Goal: Transaction & Acquisition: Register for event/course

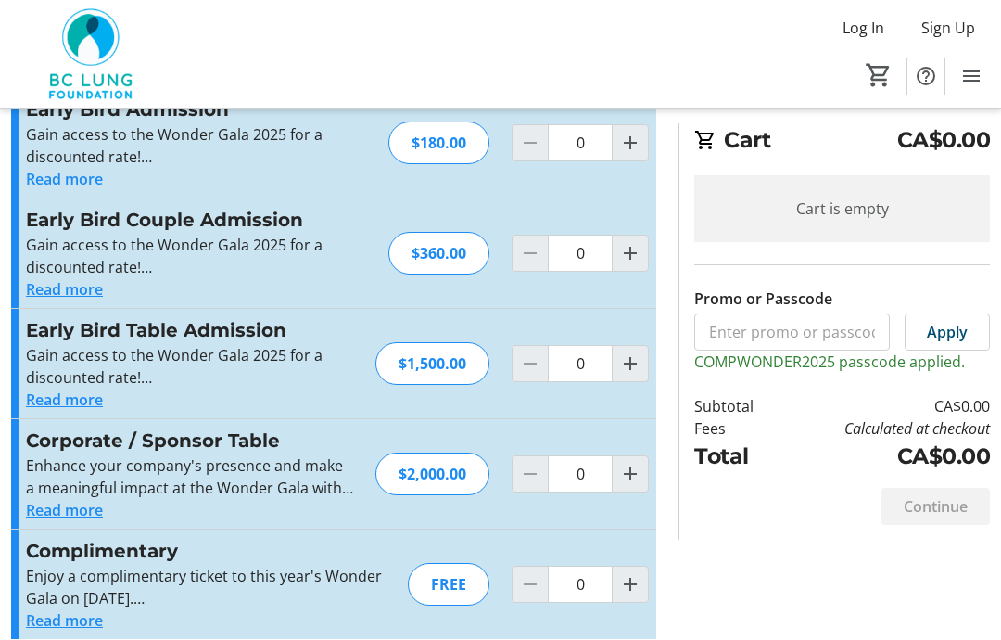
scroll to position [87, 0]
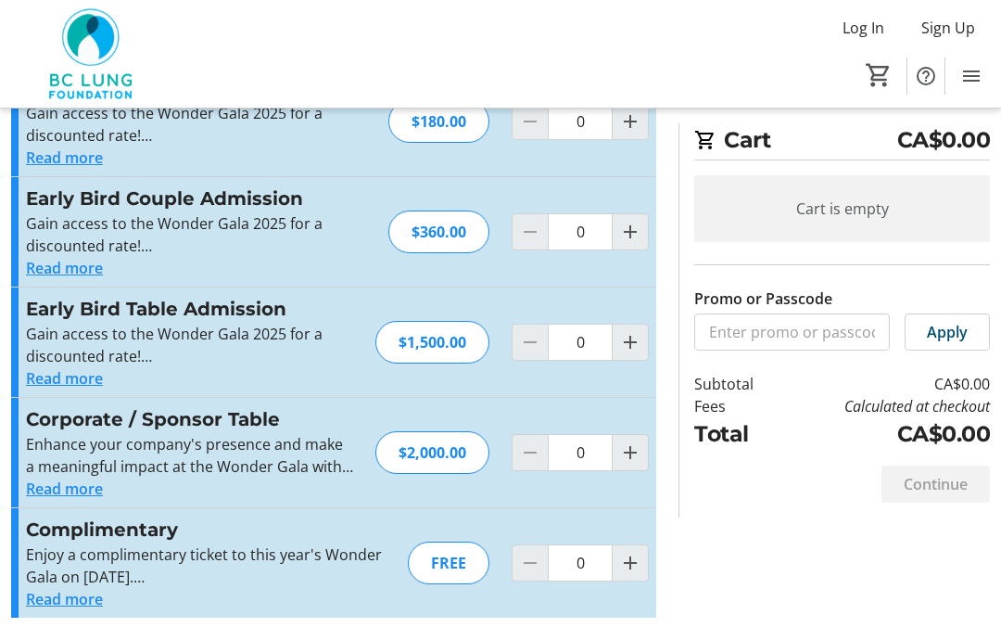
click at [77, 592] on button "Read more" at bounding box center [64, 599] width 77 height 22
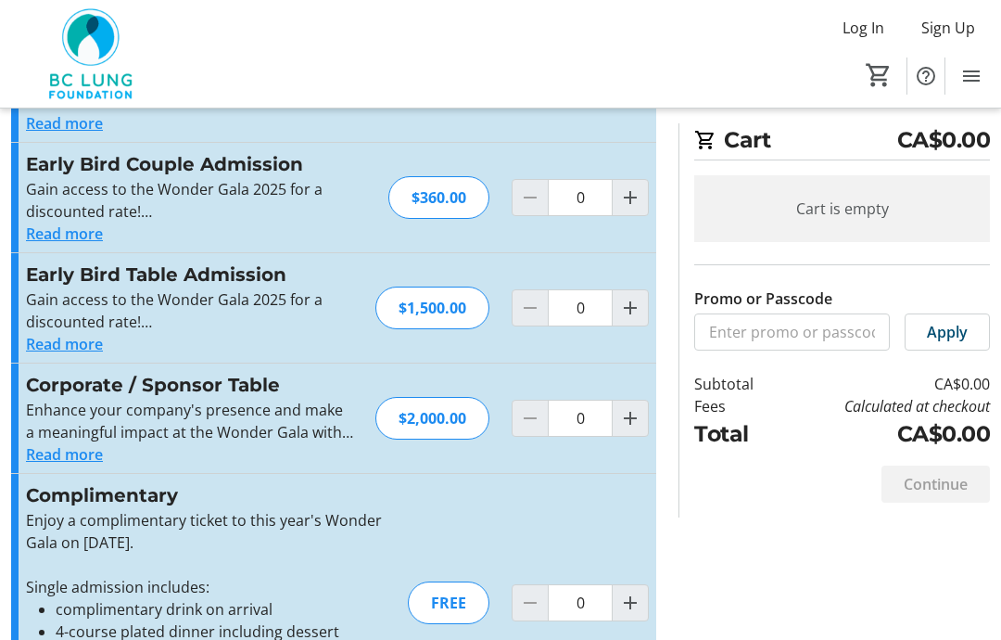
scroll to position [161, 0]
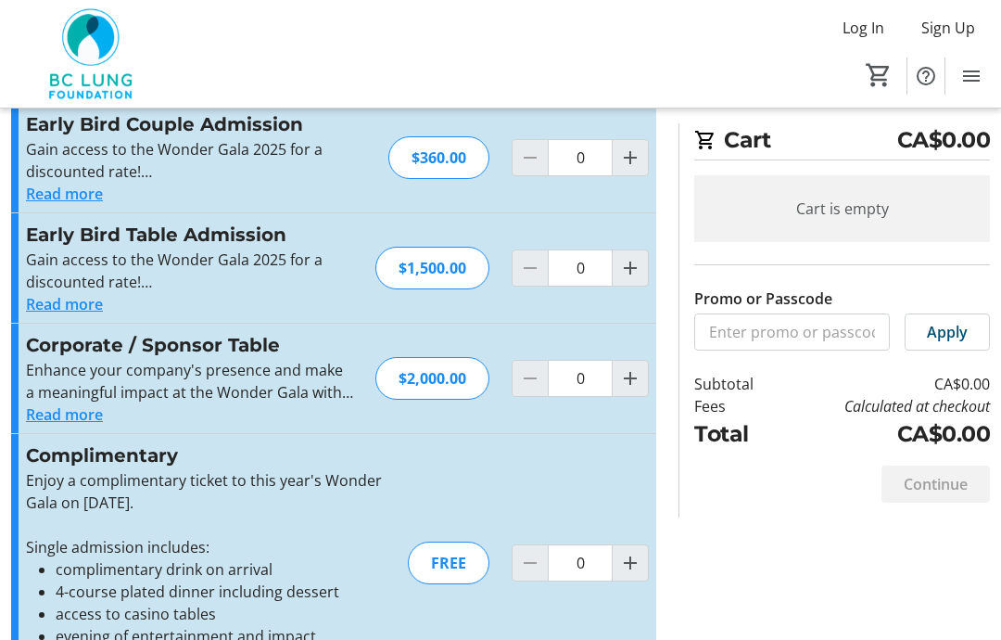
click at [638, 558] on mat-icon "Increment by one" at bounding box center [630, 563] width 22 height 22
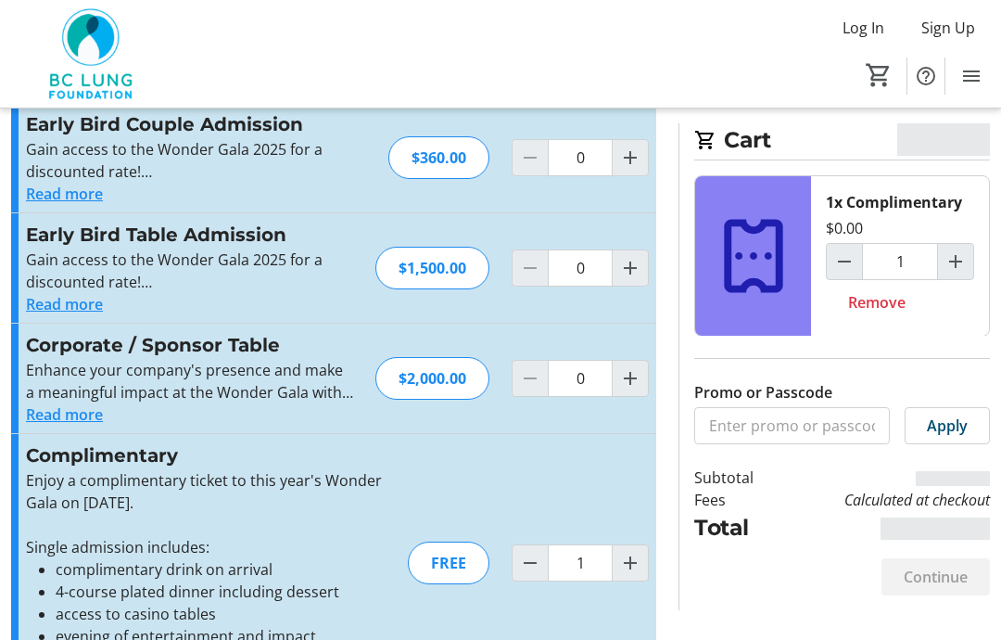
click at [635, 561] on mat-icon "Increment by one" at bounding box center [630, 563] width 22 height 22
type input "2"
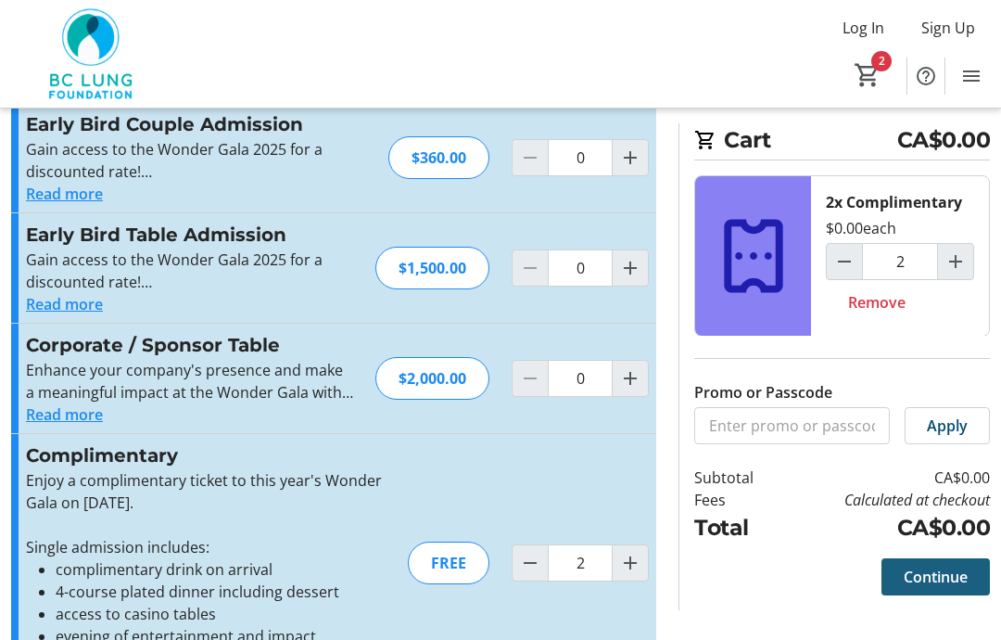
click at [945, 575] on span "Continue" at bounding box center [936, 577] width 64 height 22
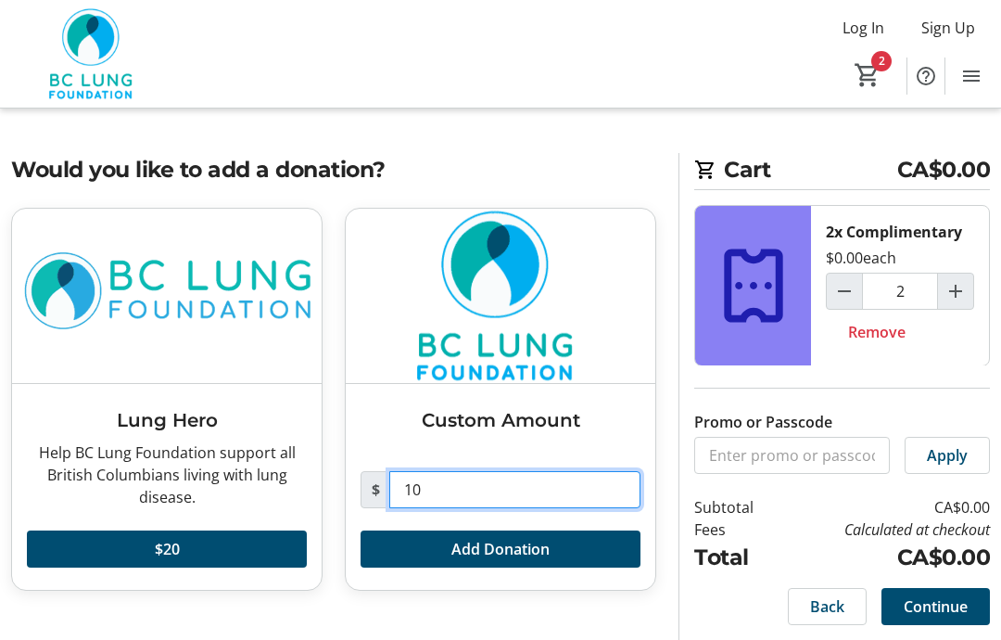
click at [436, 471] on input "10" at bounding box center [514, 489] width 251 height 37
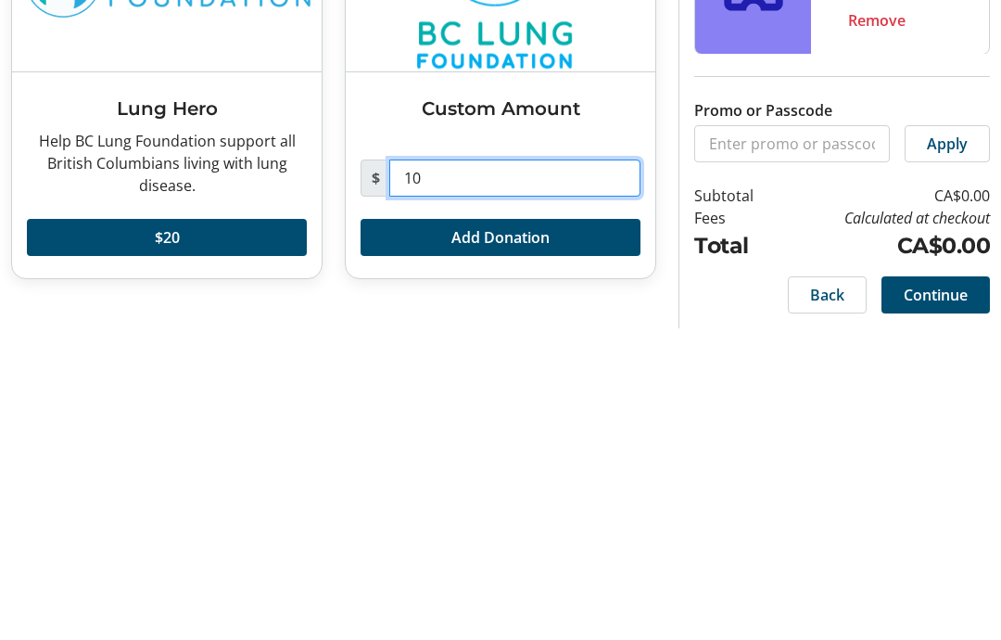
type input "1"
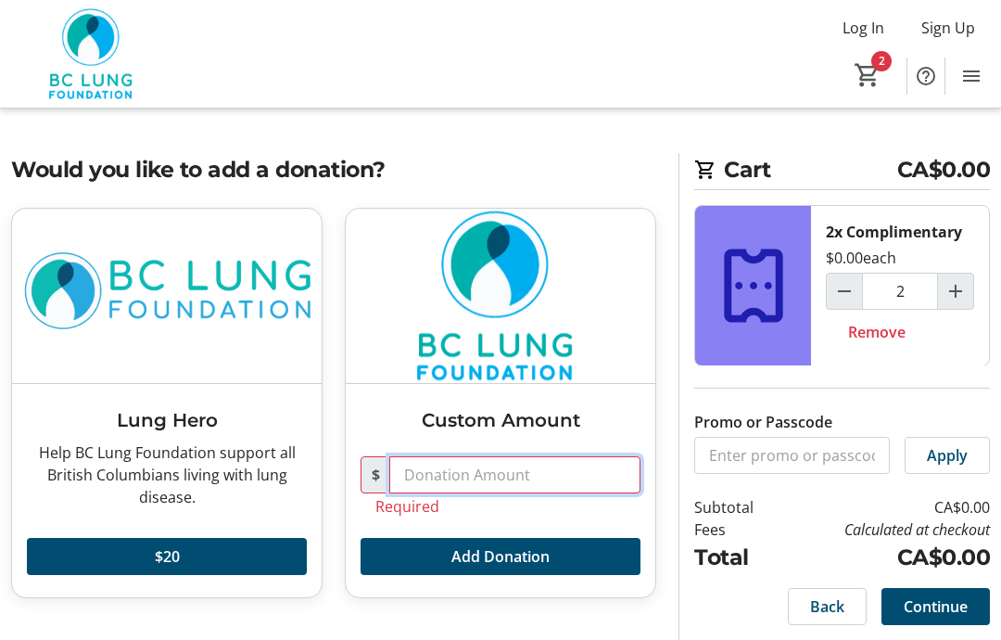
click at [415, 456] on input "text" at bounding box center [514, 474] width 251 height 37
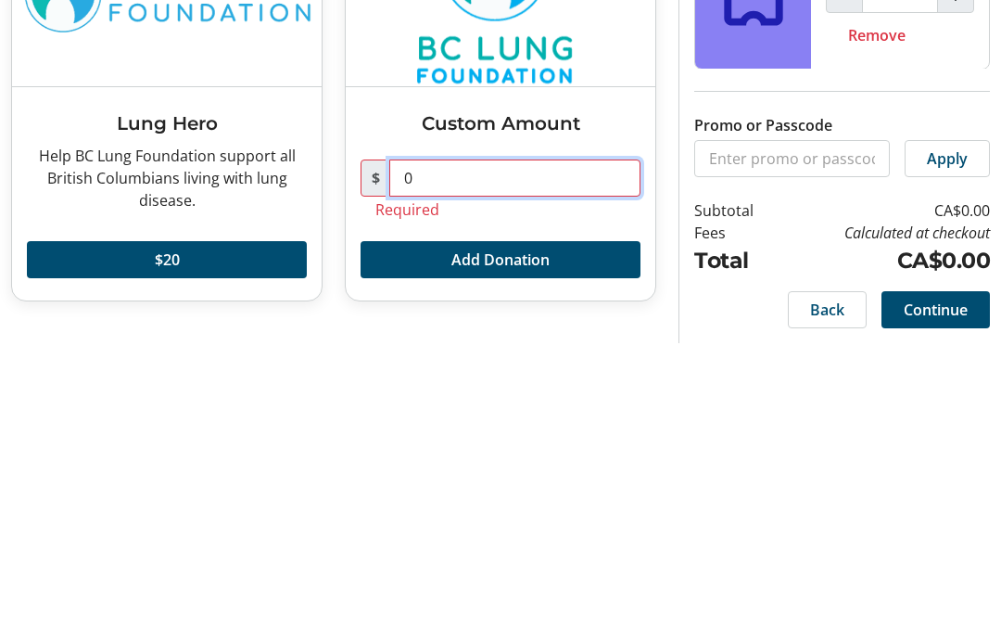
type input "0"
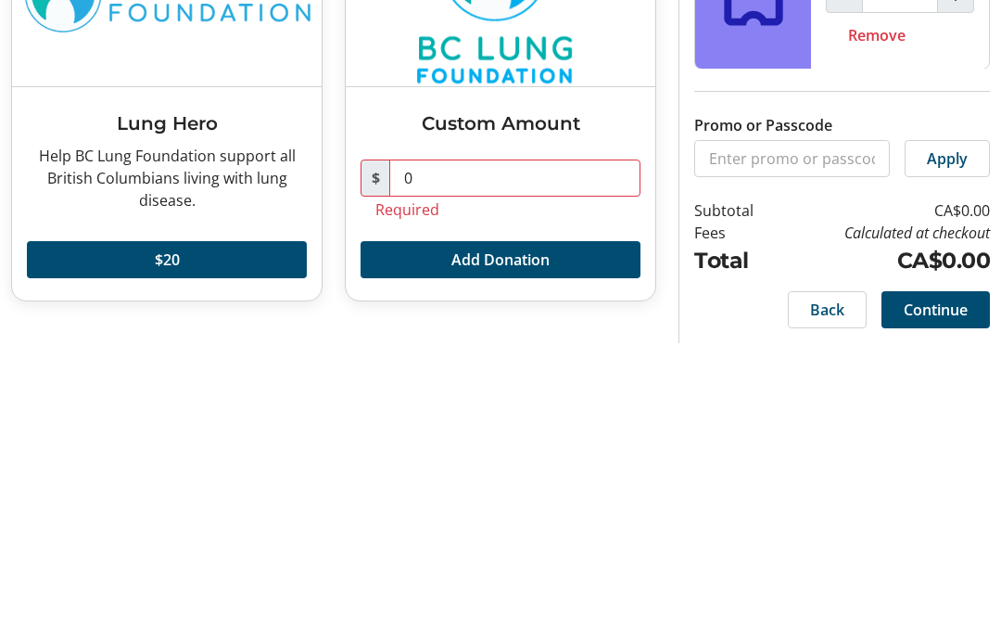
click at [508, 538] on button "Add Donation" at bounding box center [501, 556] width 280 height 37
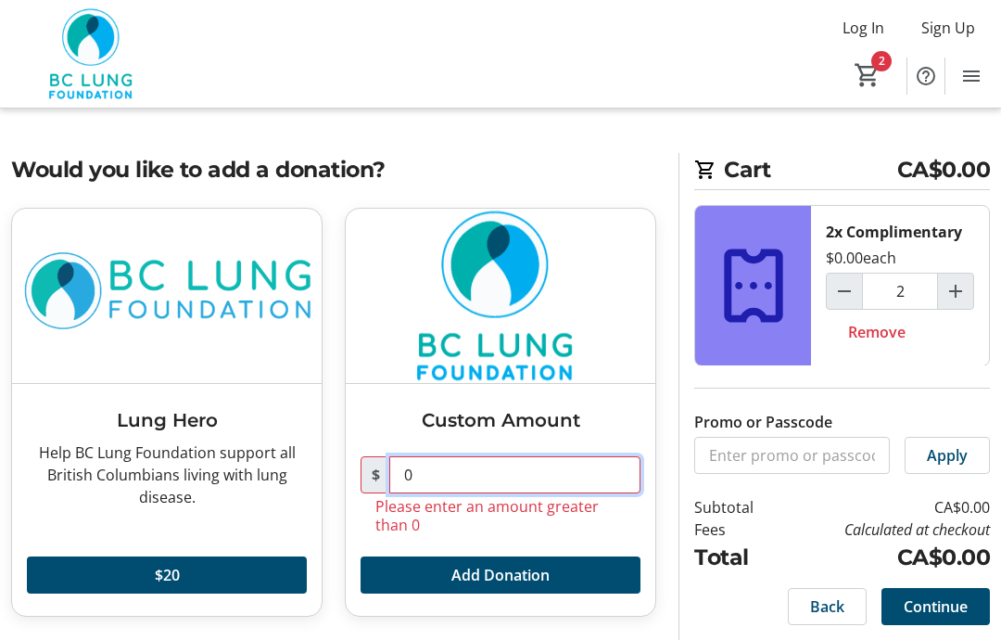
click at [414, 456] on input "0" at bounding box center [514, 474] width 251 height 37
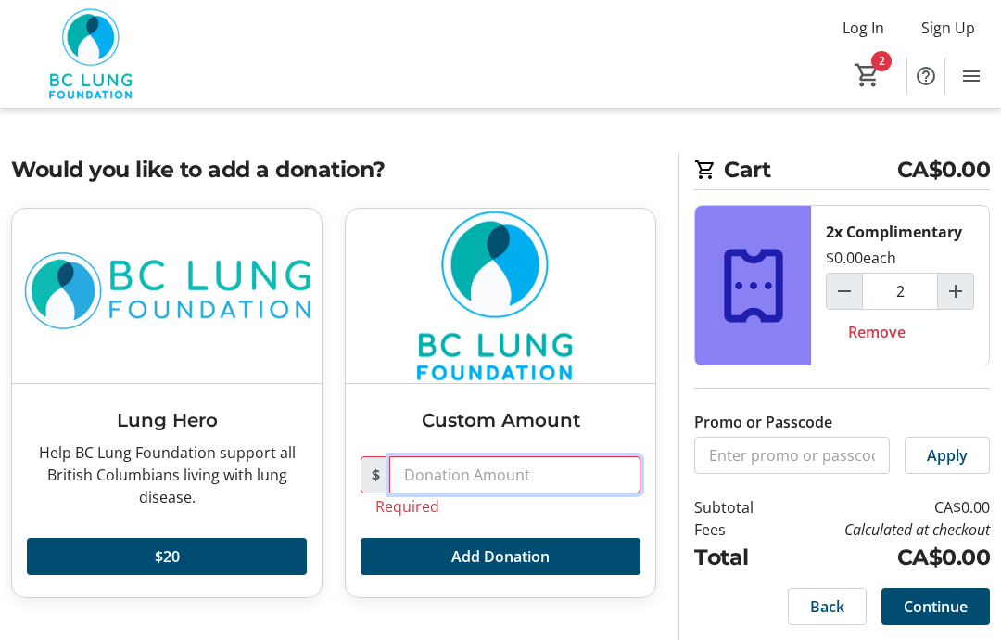
click at [413, 456] on input "text" at bounding box center [514, 474] width 251 height 37
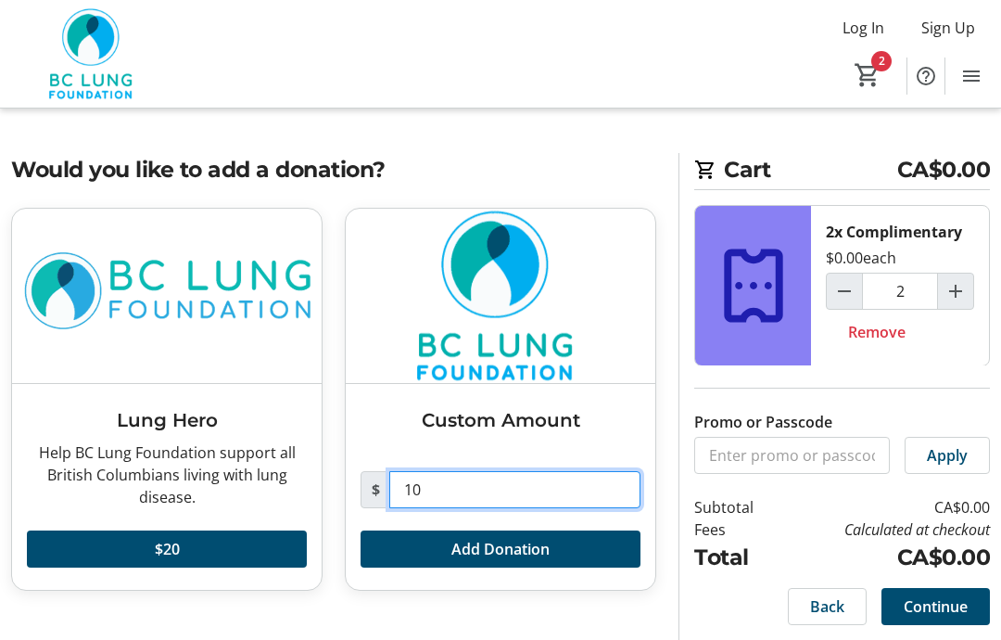
type input "10"
click at [955, 595] on span "Continue" at bounding box center [936, 606] width 64 height 22
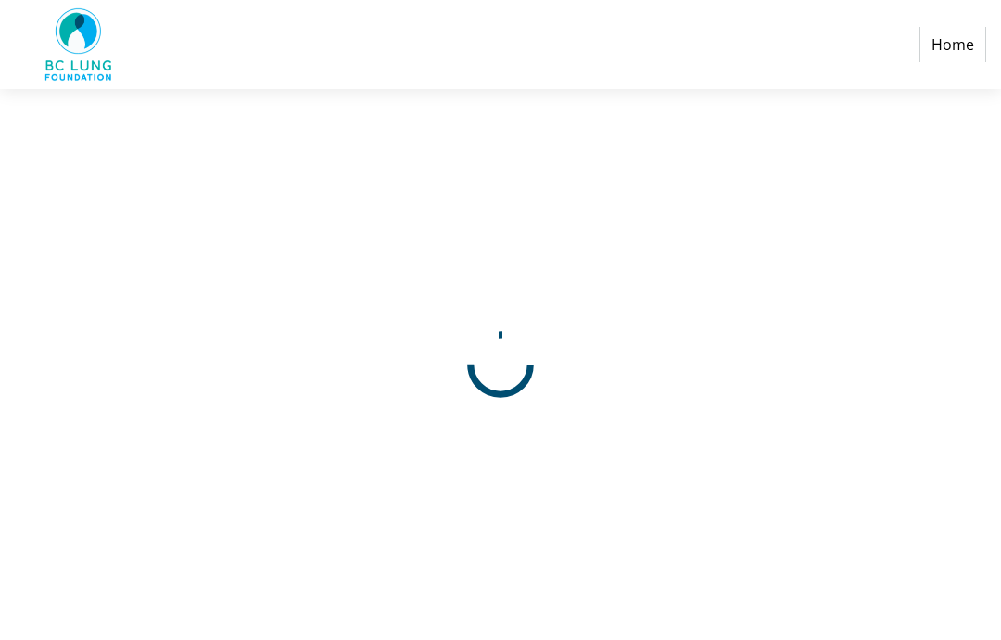
select select
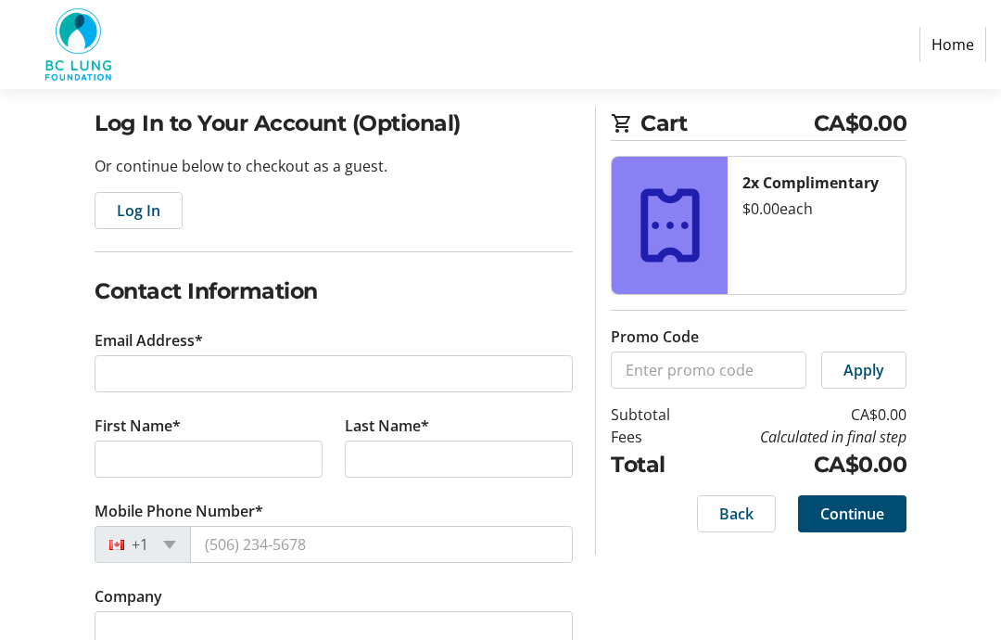
scroll to position [138, 0]
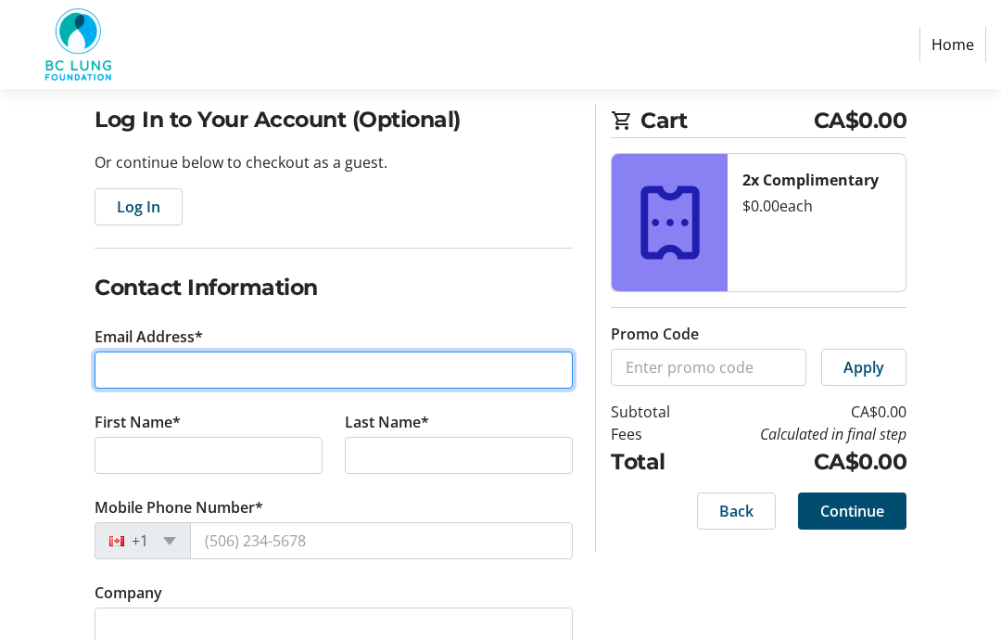
click at [140, 365] on input "Email Address*" at bounding box center [334, 369] width 478 height 37
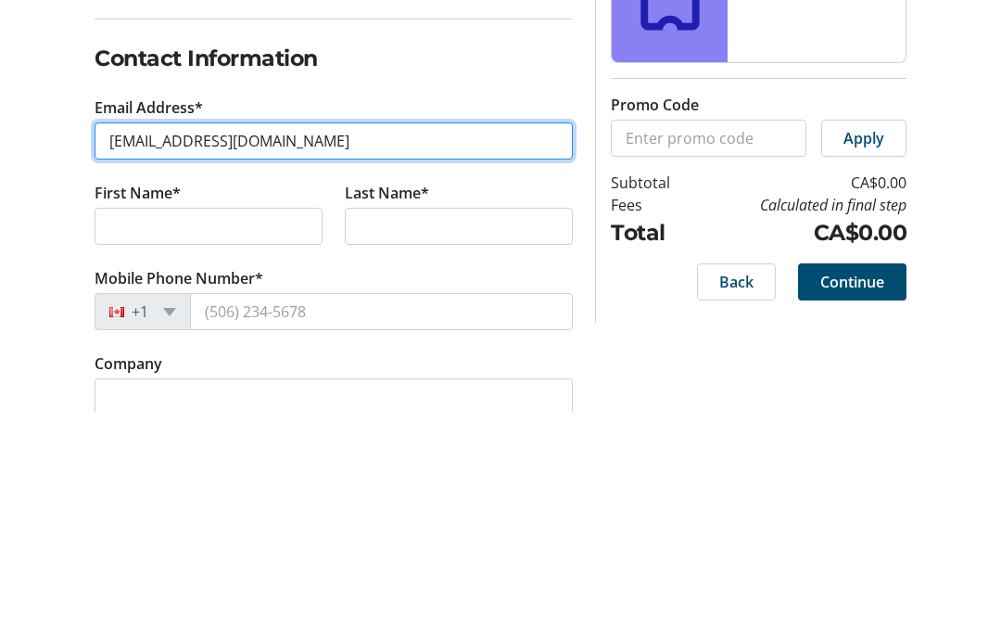
type input "[EMAIL_ADDRESS][DOMAIN_NAME]"
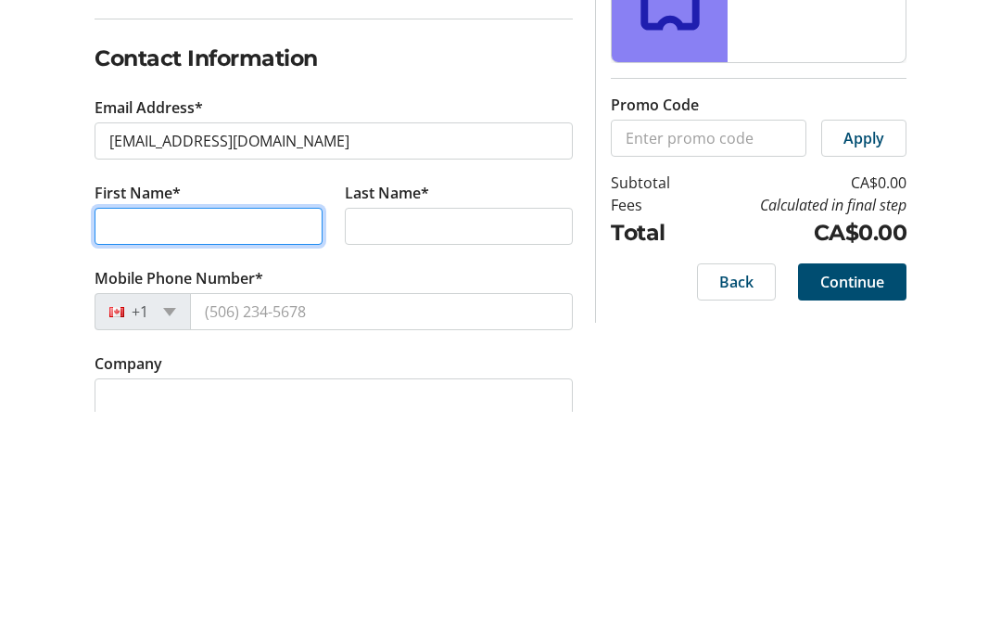
click at [144, 437] on input "First Name*" at bounding box center [209, 455] width 228 height 37
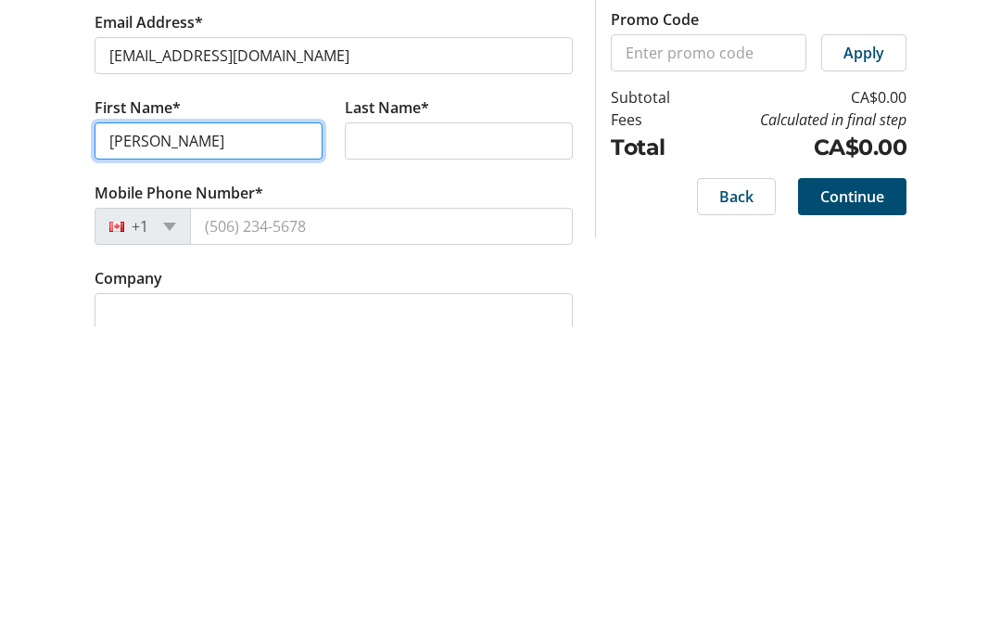
type input "[PERSON_NAME]"
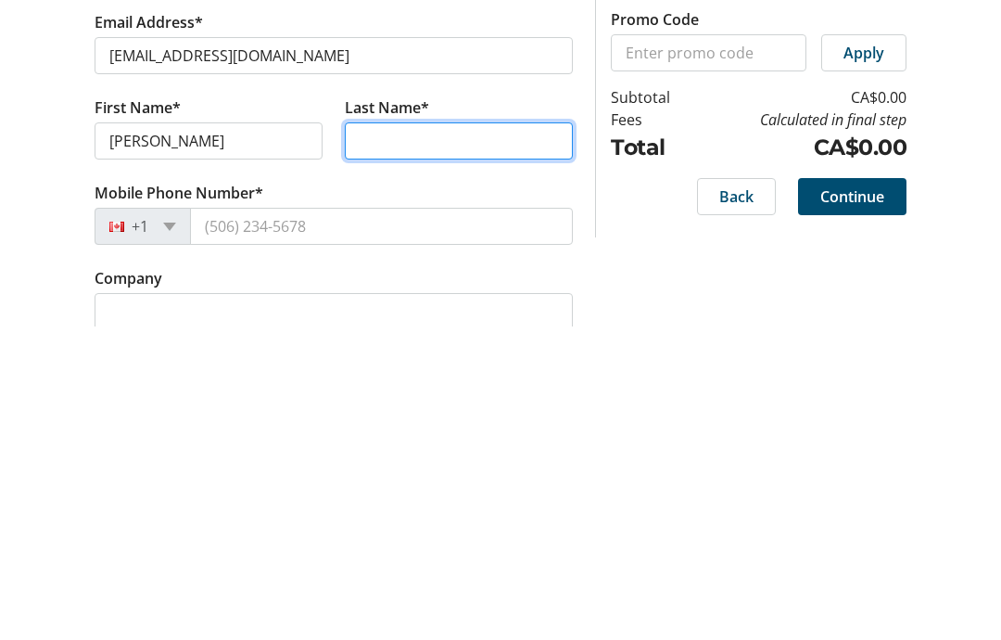
click at [384, 437] on input "Last Name*" at bounding box center [459, 455] width 228 height 37
type input "[PERSON_NAME]"
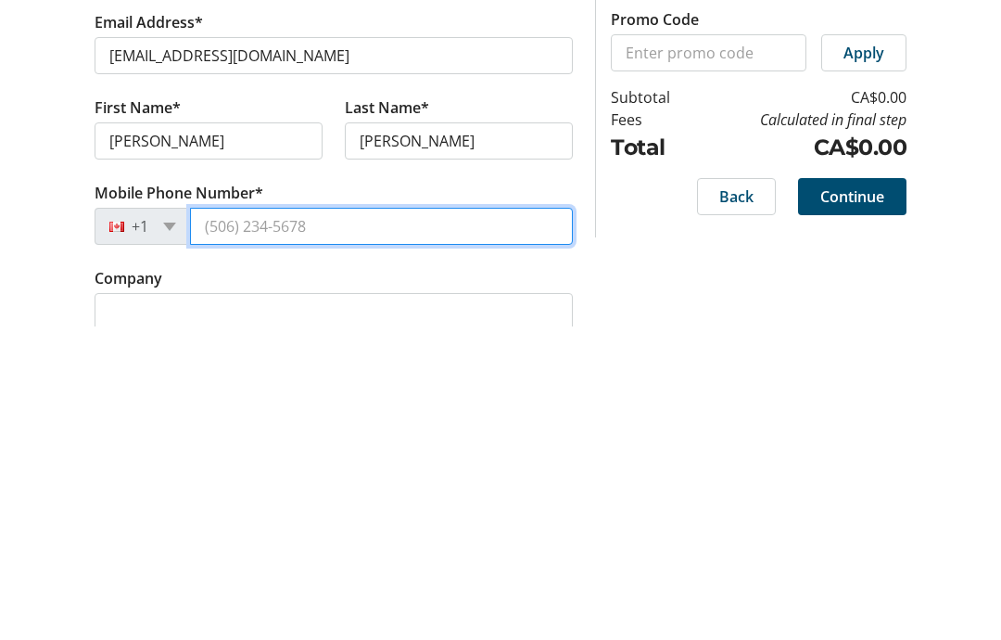
click at [232, 522] on input "Mobile Phone Number*" at bounding box center [381, 540] width 383 height 37
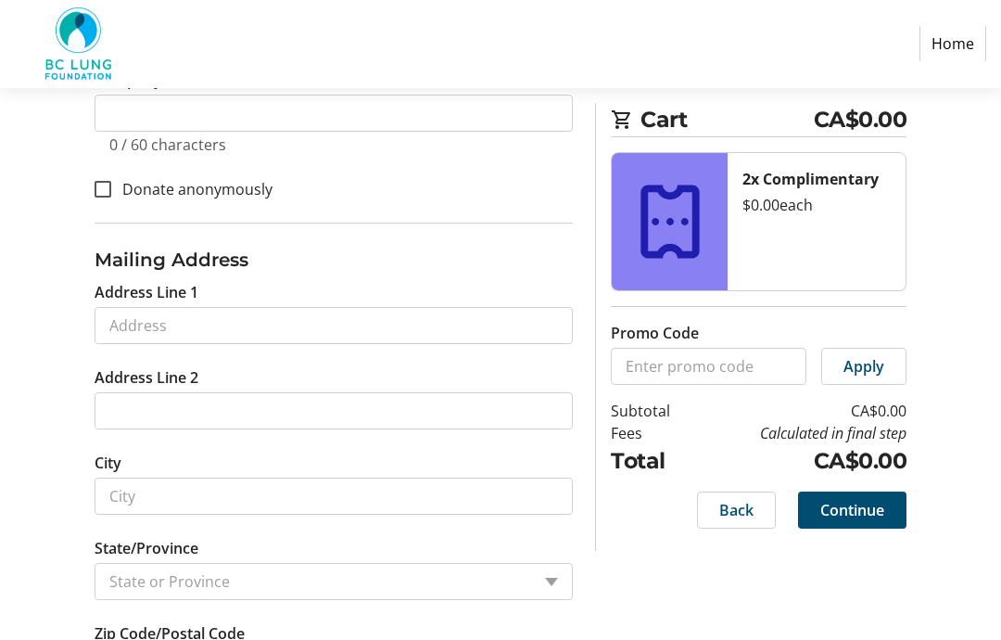
scroll to position [650, 0]
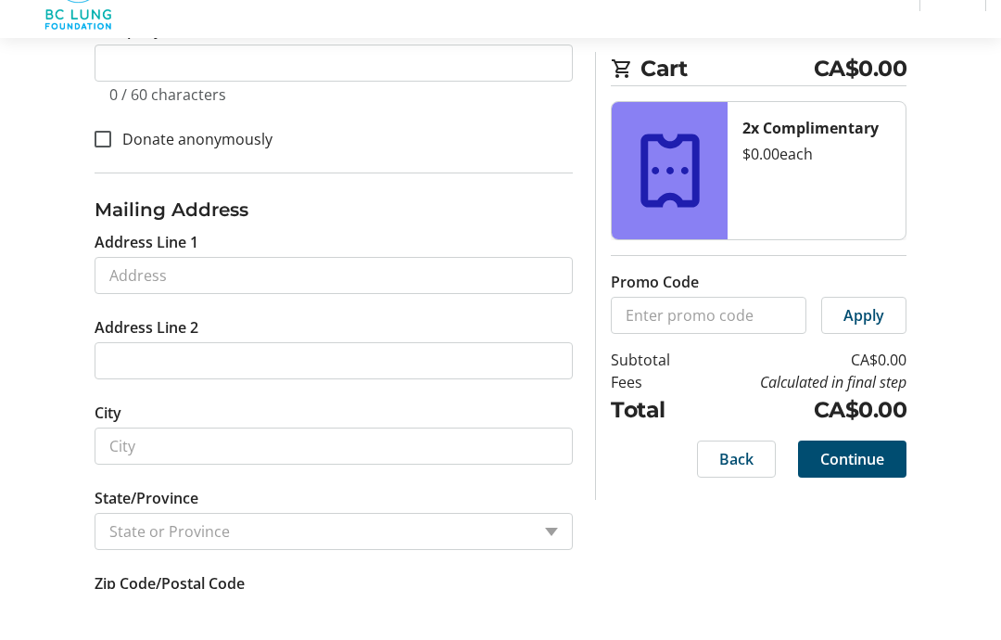
type input "[PHONE_NUMBER]"
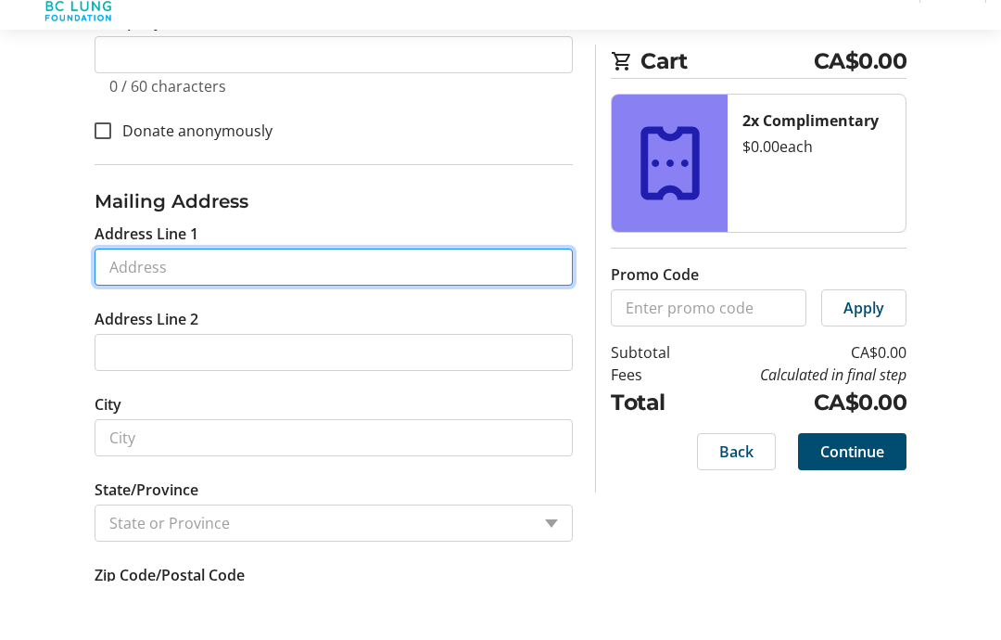
click at [139, 329] on input "Address Line 1" at bounding box center [334, 326] width 478 height 37
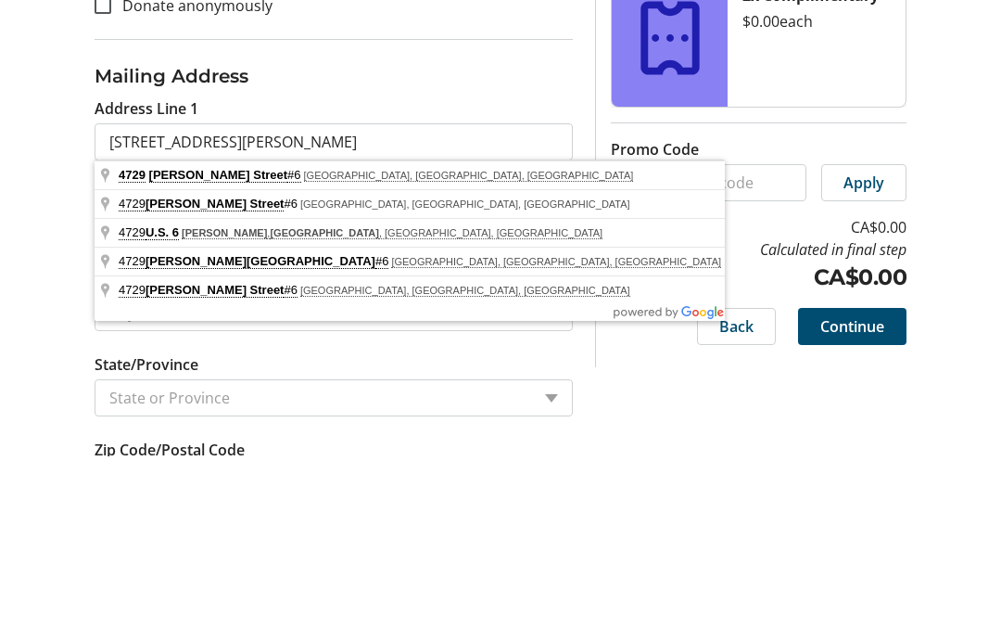
type input "[STREET_ADDRESS][PERSON_NAME]"
type input "Delta"
select select
type input "V4K 3Z6"
select select "CA"
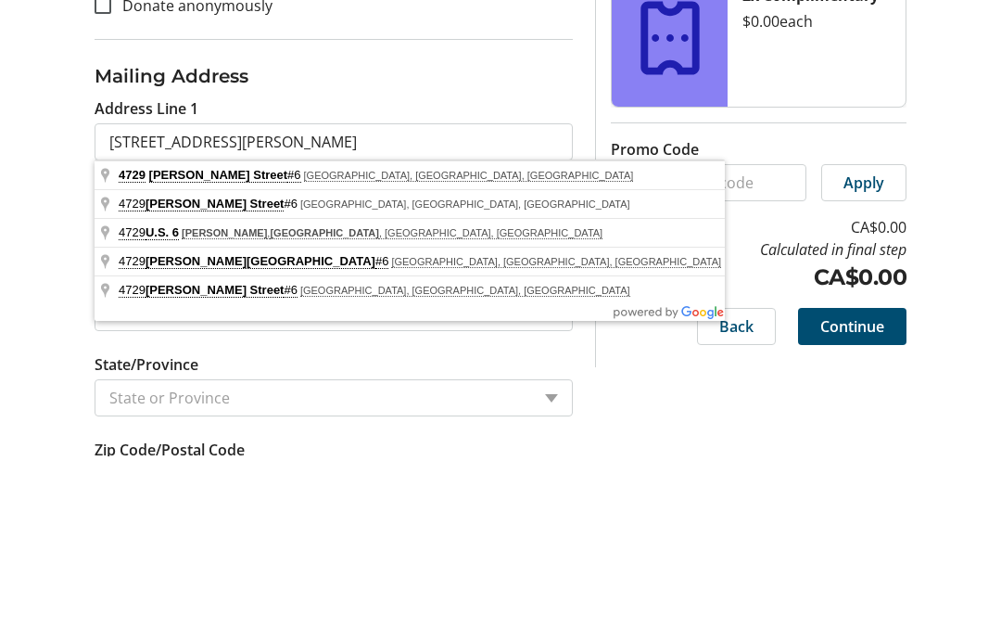
scroll to position [751, 0]
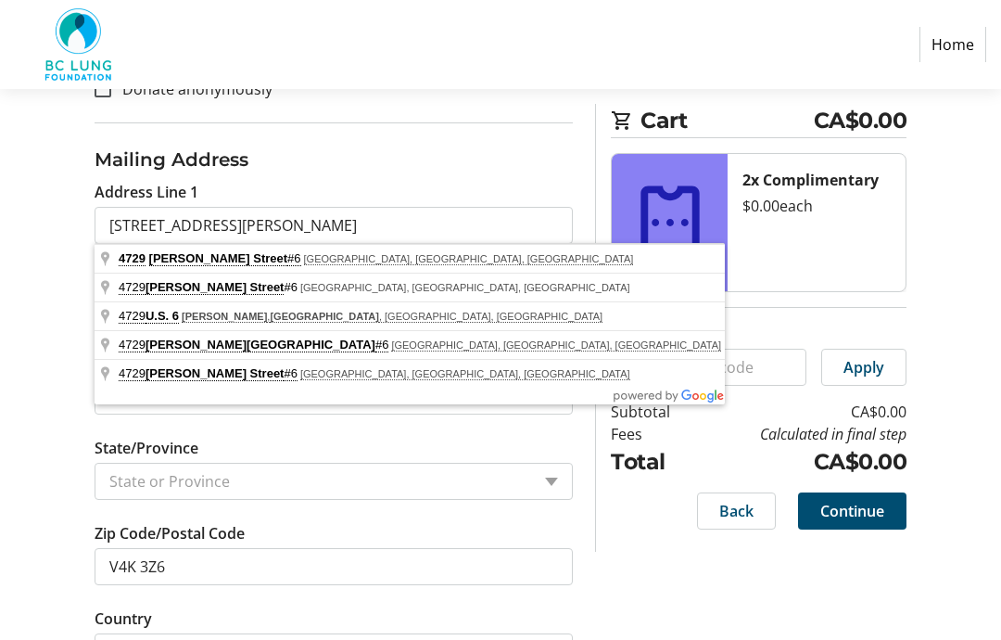
select select "BC"
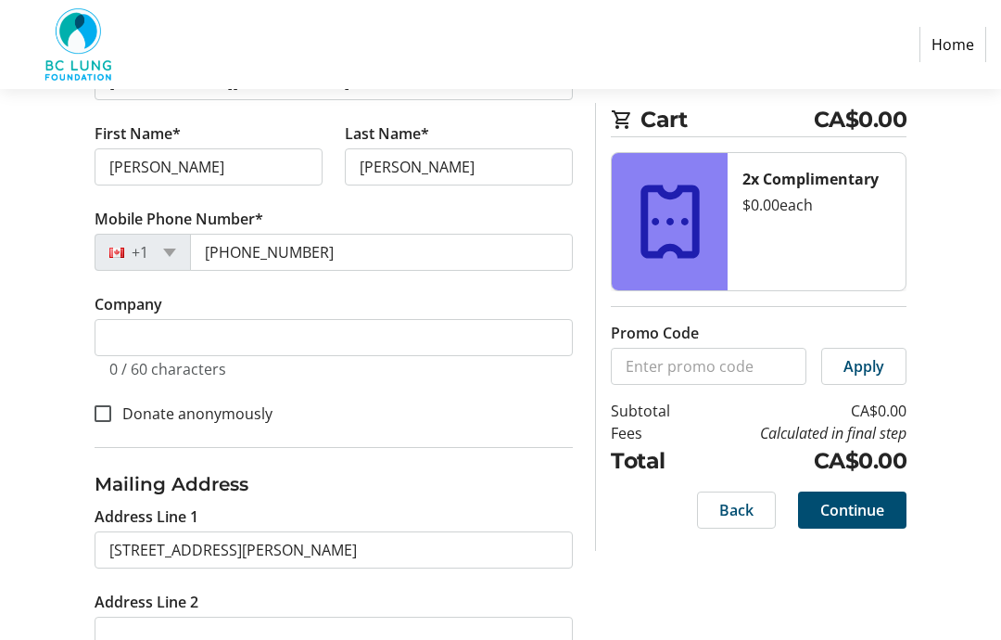
scroll to position [426, 0]
click at [867, 511] on span "Continue" at bounding box center [853, 511] width 64 height 22
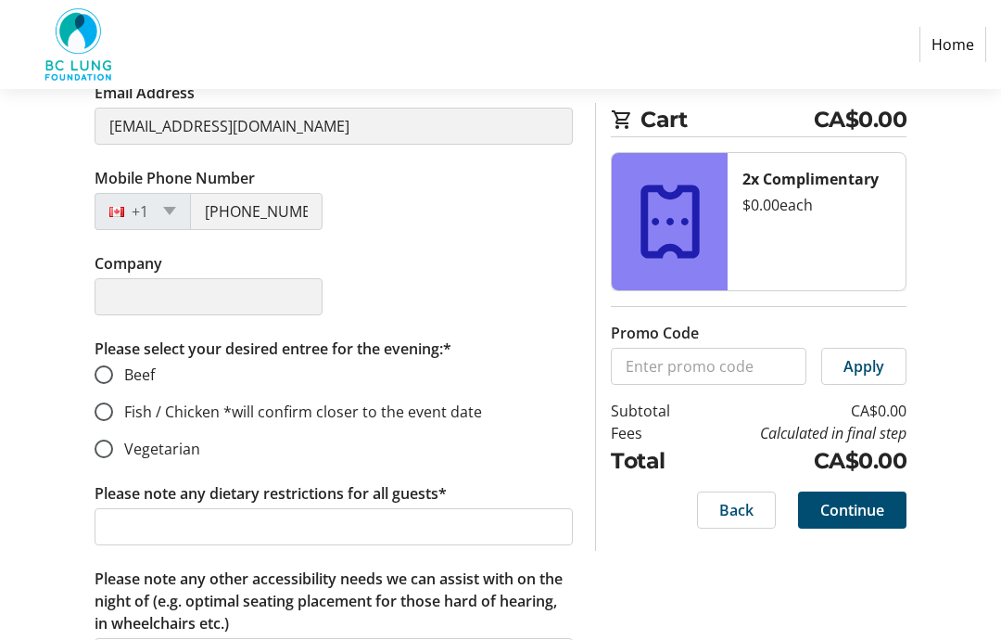
scroll to position [548, 0]
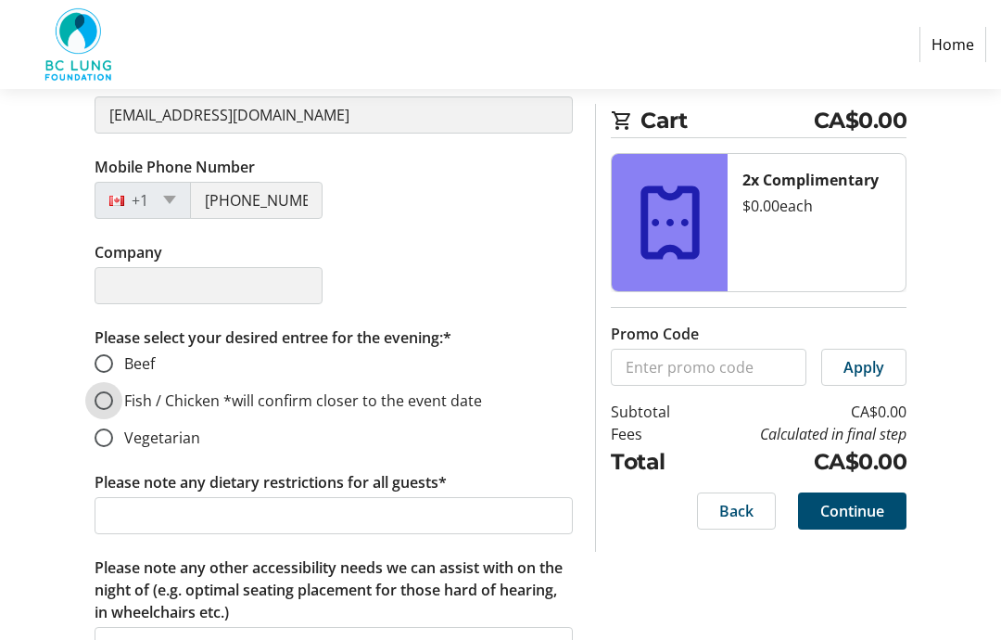
click at [108, 401] on input "Fish / Chicken *will confirm closer to the event date" at bounding box center [104, 400] width 19 height 19
radio input "true"
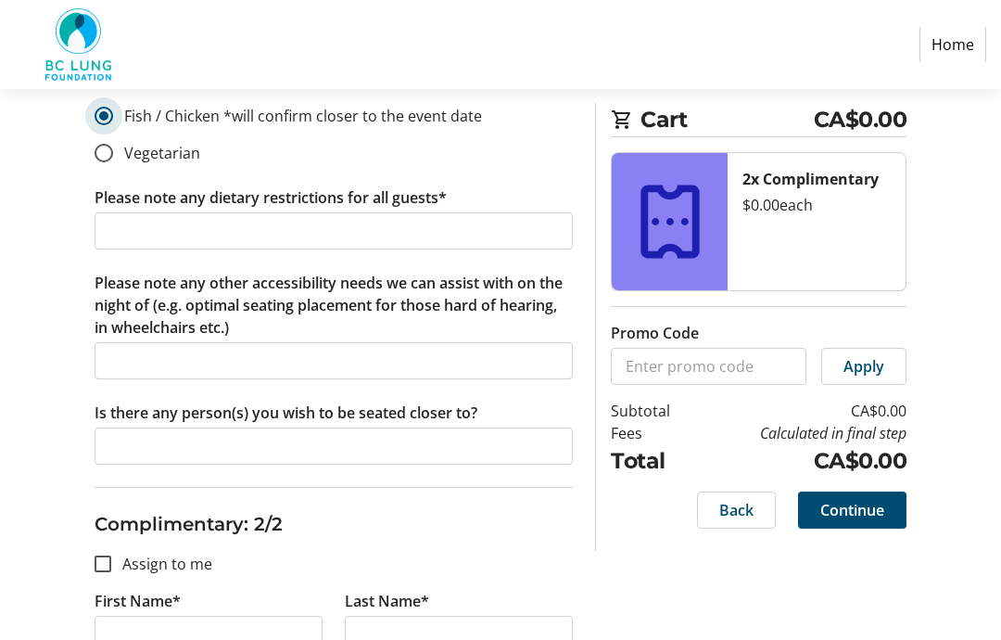
scroll to position [835, 0]
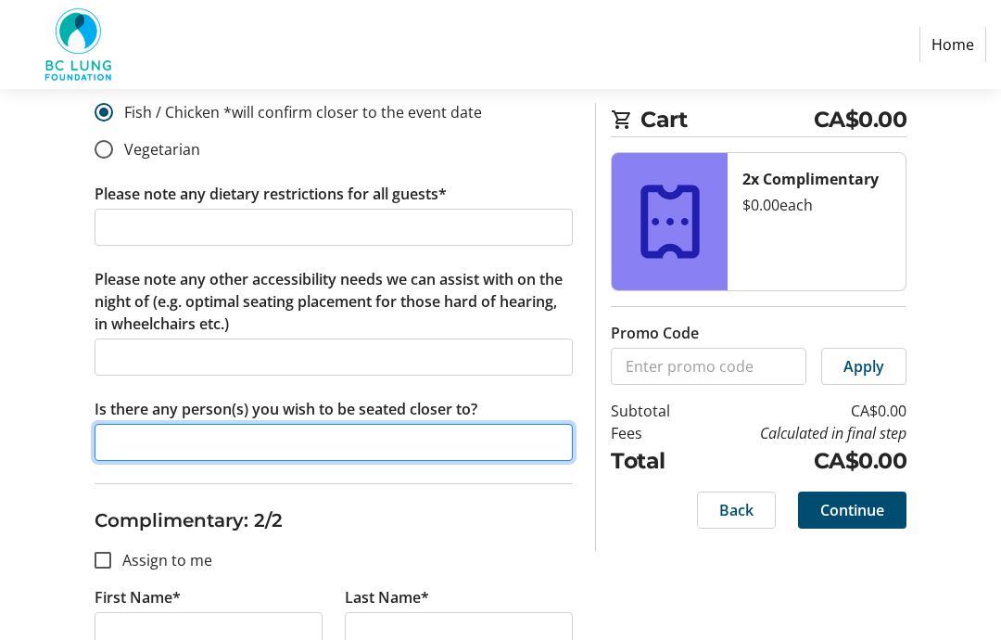
click at [115, 436] on input "Is there any person(s) you wish to be seated closer to?" at bounding box center [334, 443] width 478 height 37
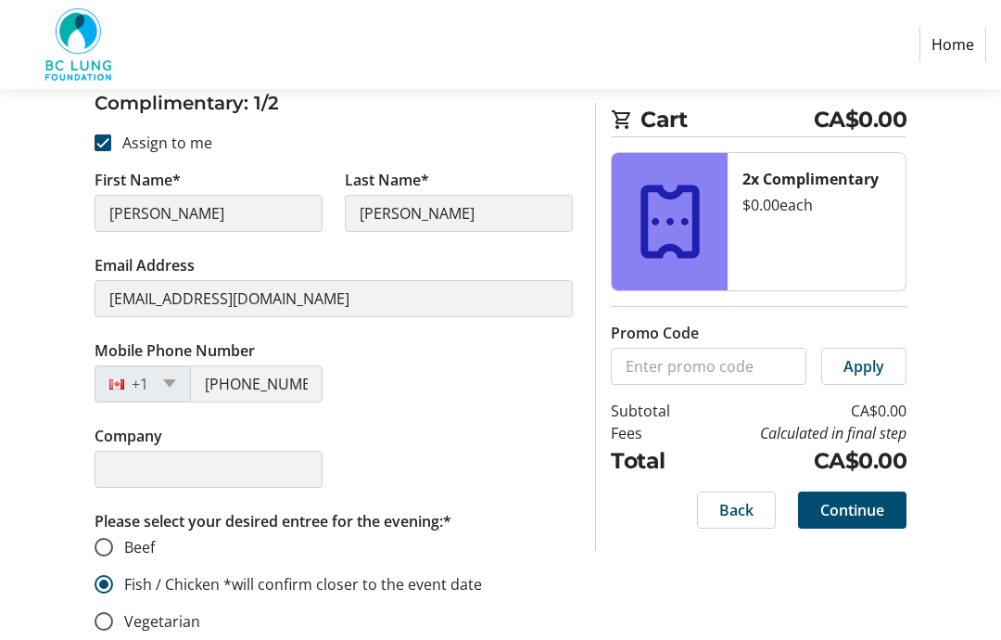
scroll to position [363, 0]
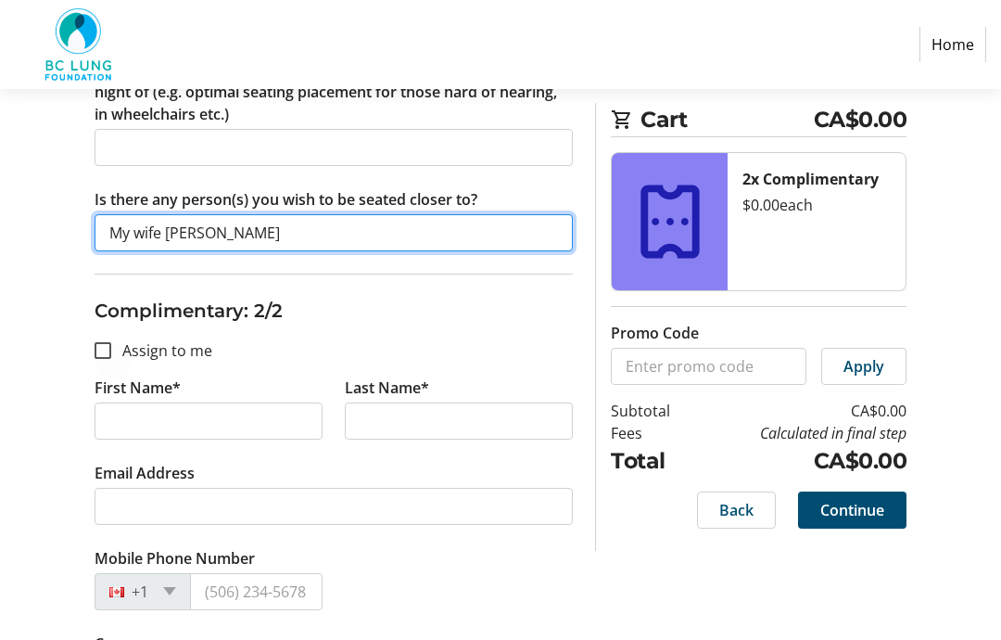
type input "My wife [PERSON_NAME]"
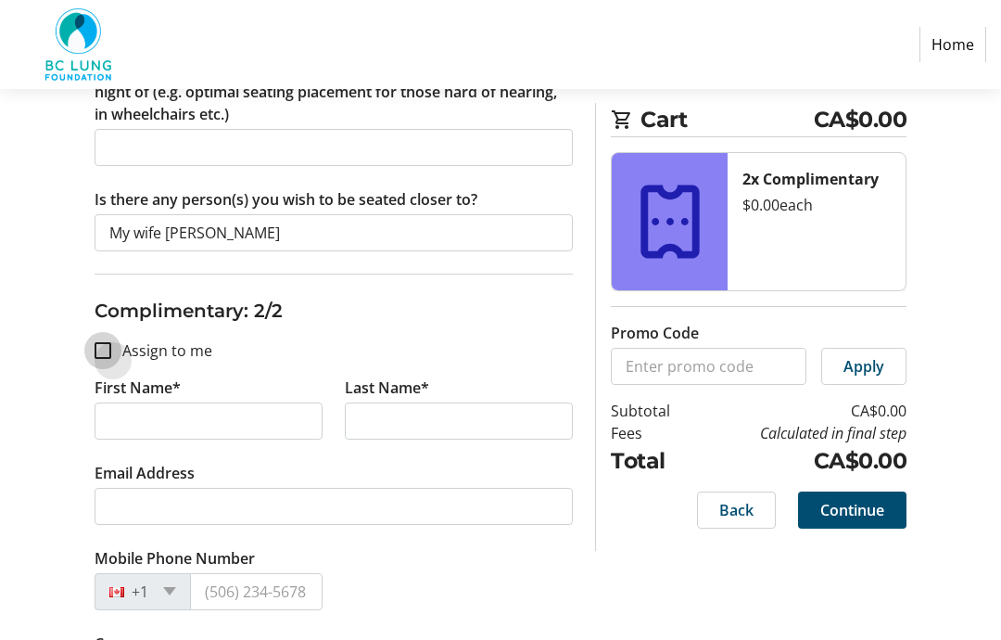
click at [105, 355] on input "Assign to me" at bounding box center [103, 351] width 17 height 17
checkbox input "true"
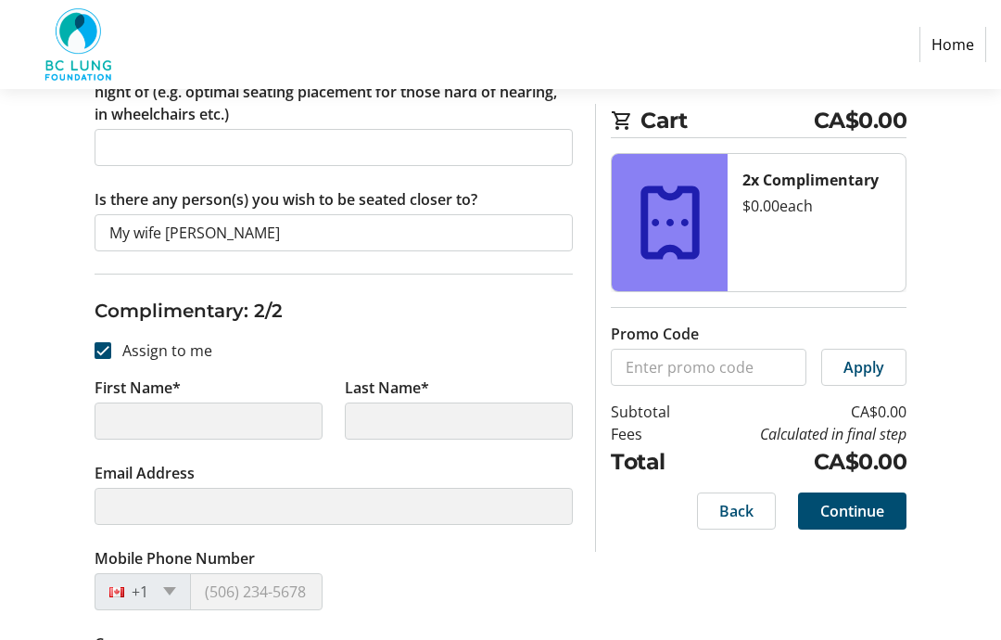
type input "[PERSON_NAME]"
type input "[EMAIL_ADDRESS][DOMAIN_NAME]"
type input "[PHONE_NUMBER]"
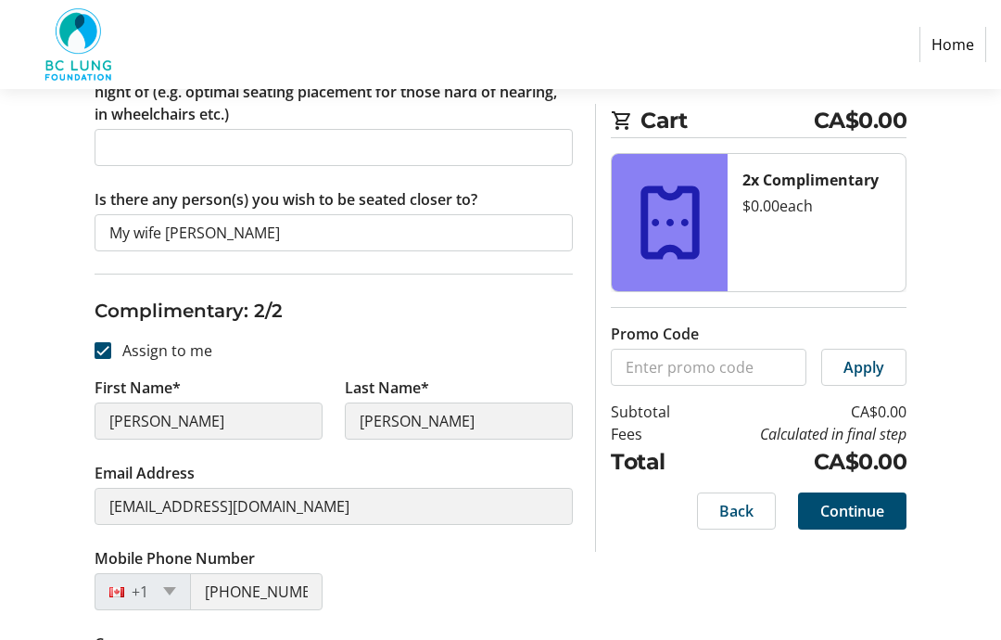
click at [108, 350] on input "Assign to me" at bounding box center [103, 350] width 17 height 17
checkbox input "false"
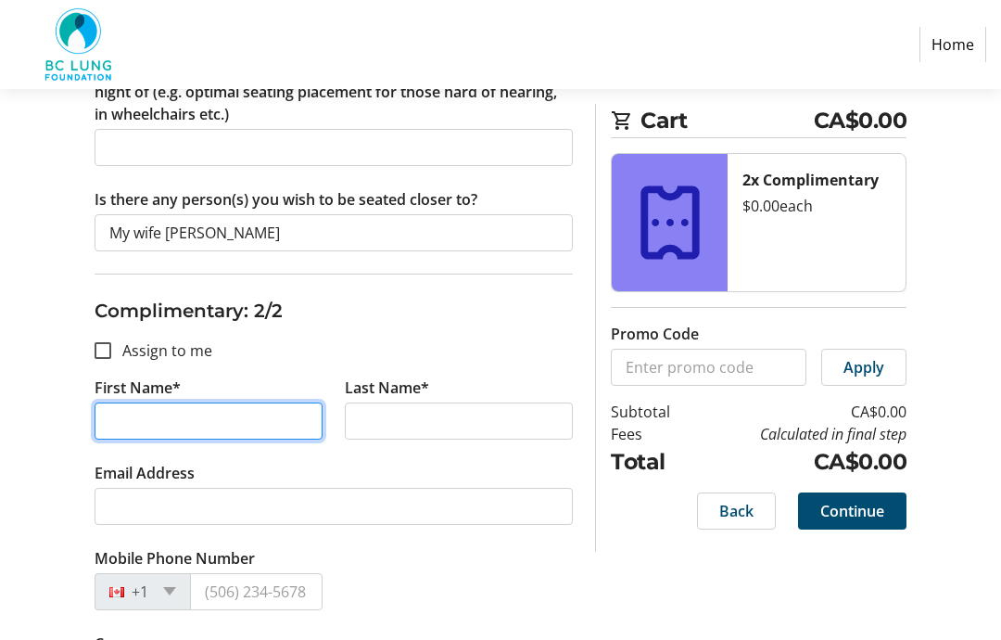
click at [178, 421] on input "First Name*" at bounding box center [209, 420] width 228 height 37
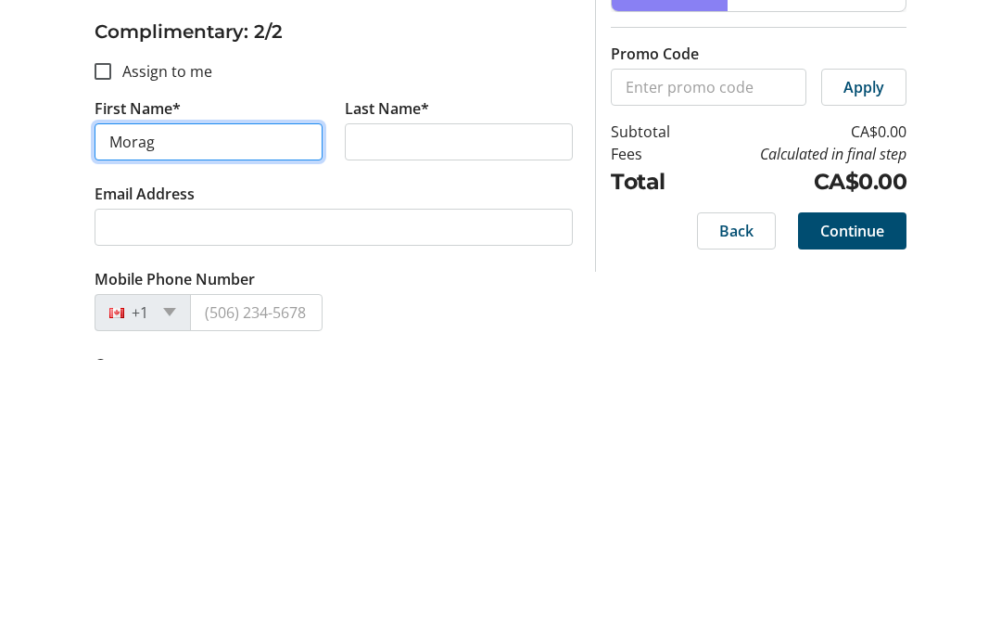
type input "Morag"
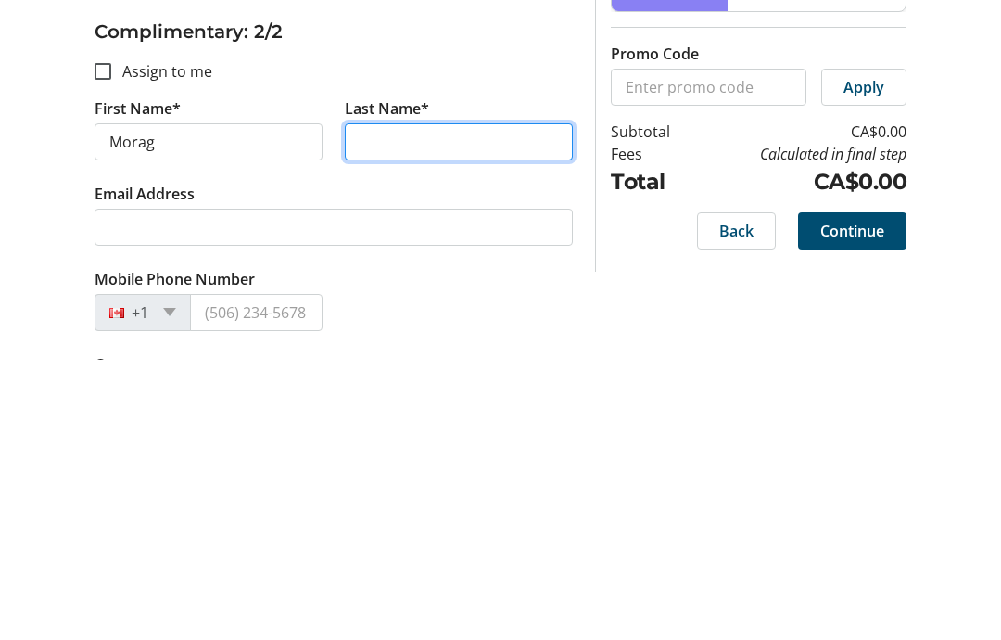
click at [388, 403] on input "Last Name*" at bounding box center [459, 421] width 228 height 37
type input "[PERSON_NAME]"
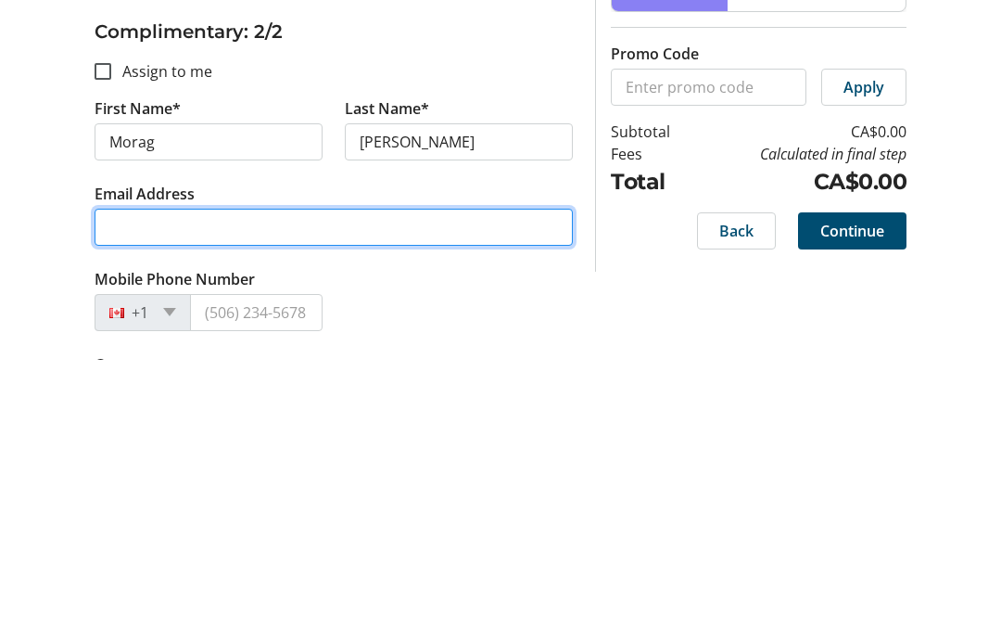
click at [114, 489] on input "Email Address" at bounding box center [334, 507] width 478 height 37
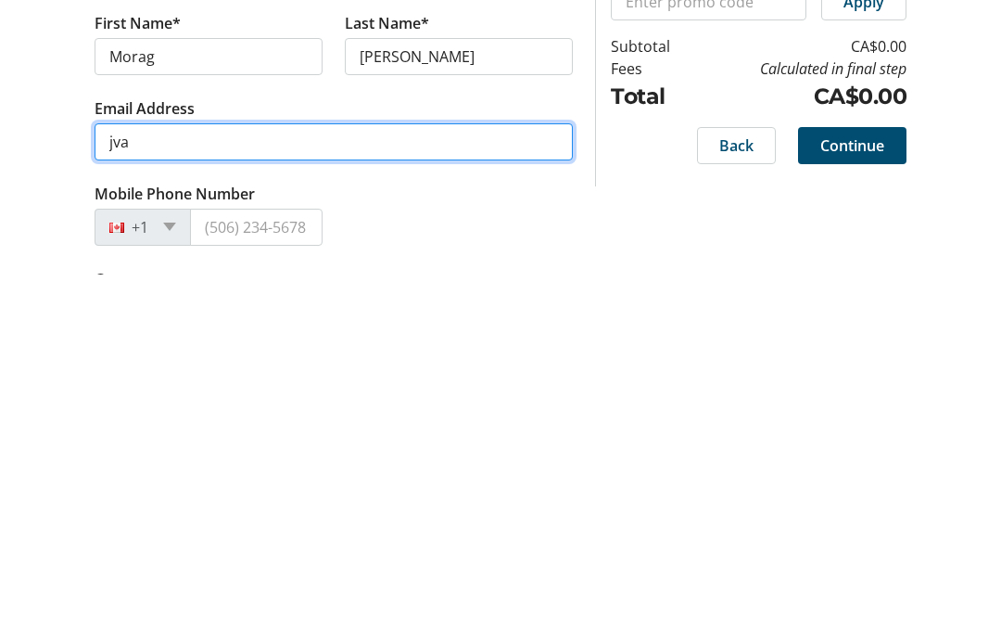
type input "jvan"
type input "r"
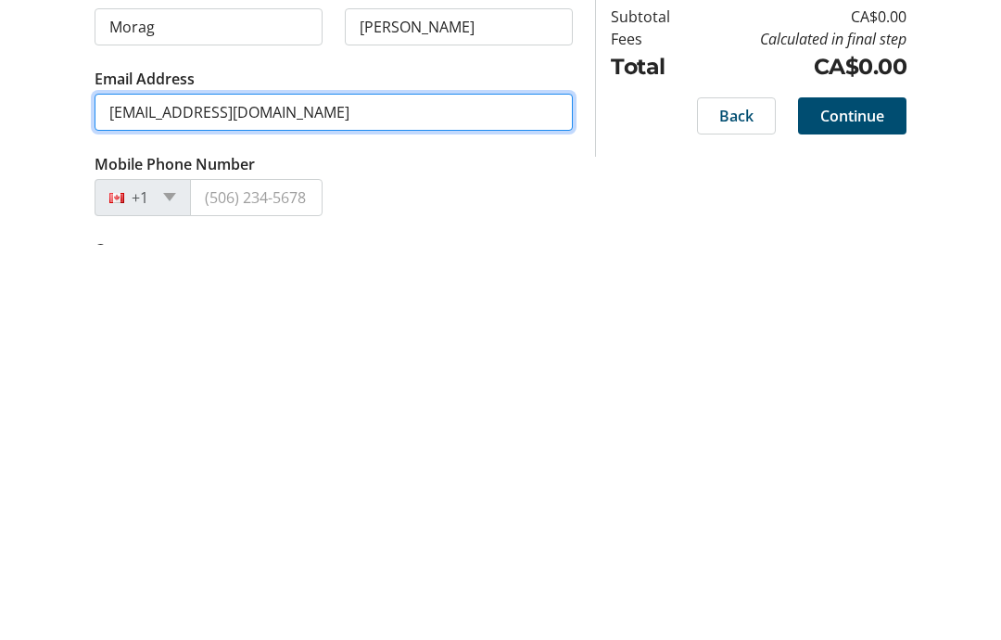
type input "[EMAIL_ADDRESS][DOMAIN_NAME]"
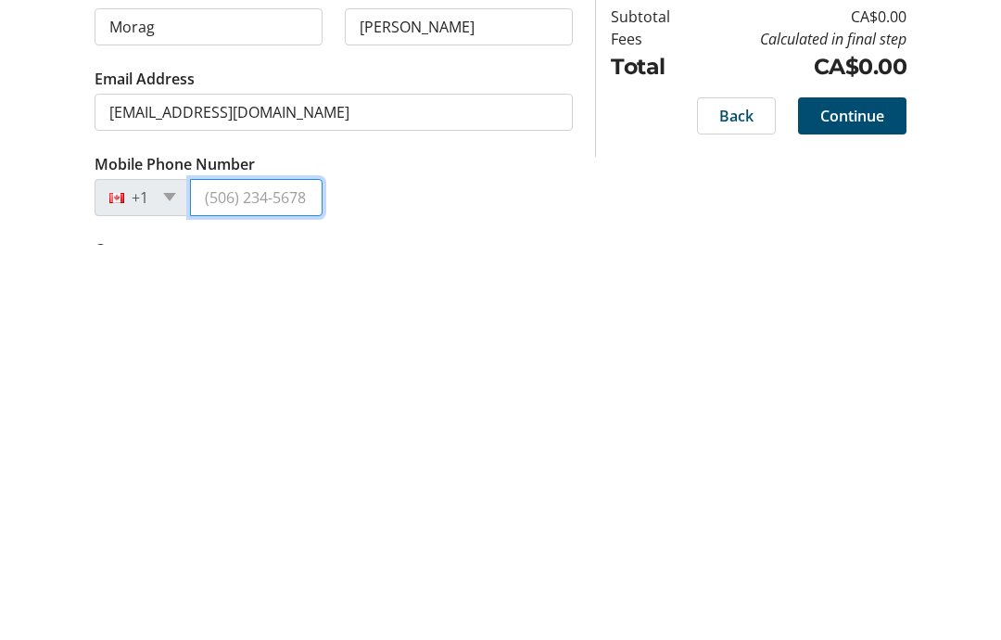
click at [221, 574] on input "Mobile Phone Number" at bounding box center [256, 592] width 133 height 37
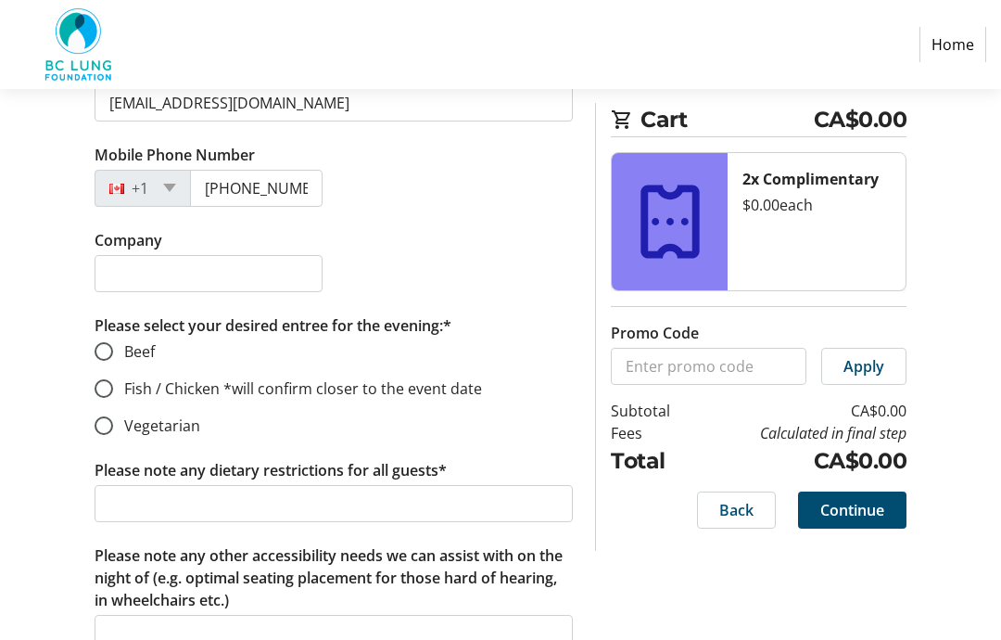
scroll to position [1494, 0]
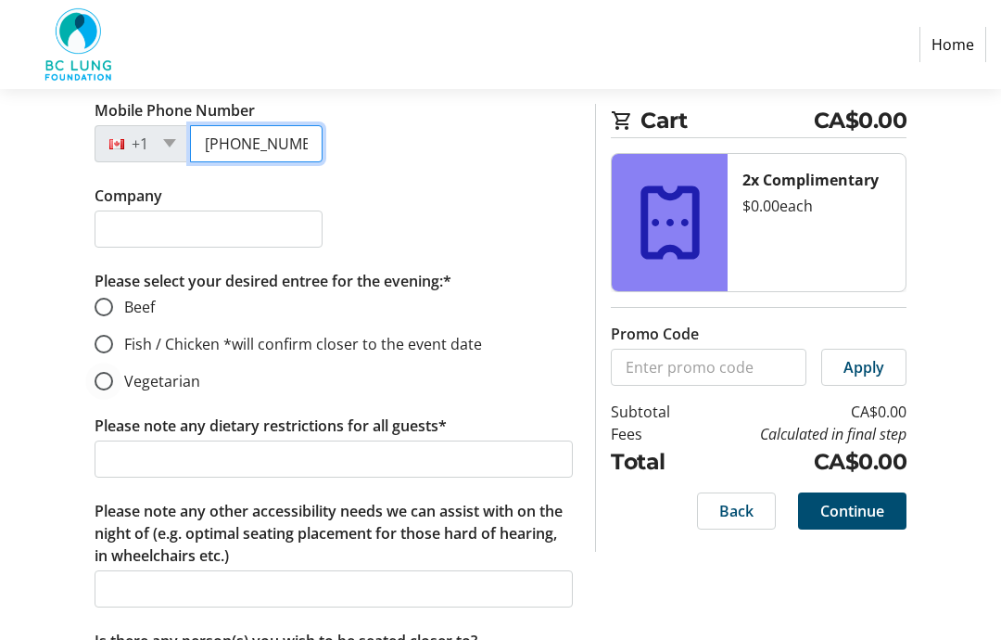
type input "[PHONE_NUMBER]"
click at [109, 383] on input "Vegetarian" at bounding box center [104, 381] width 19 height 19
radio input "true"
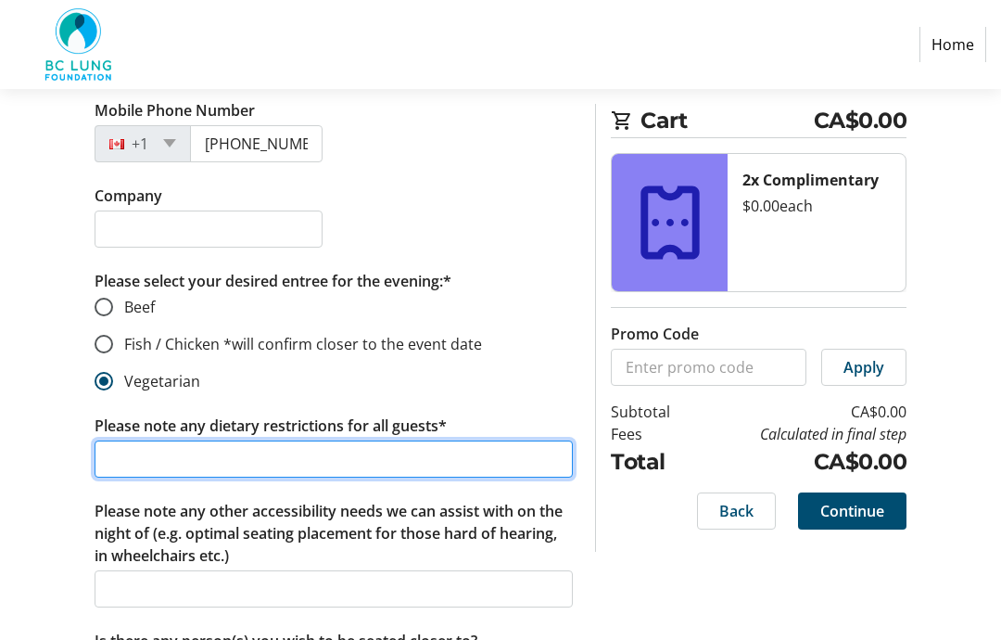
click at [132, 456] on input "Please note any dietary restrictions for all guests*" at bounding box center [334, 458] width 478 height 37
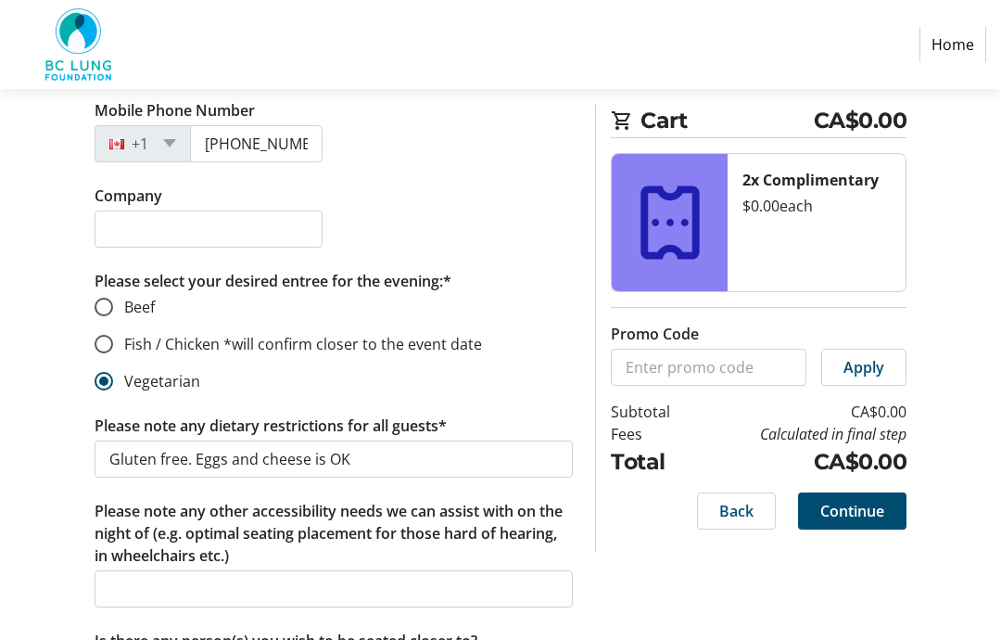
scroll to position [1568, 0]
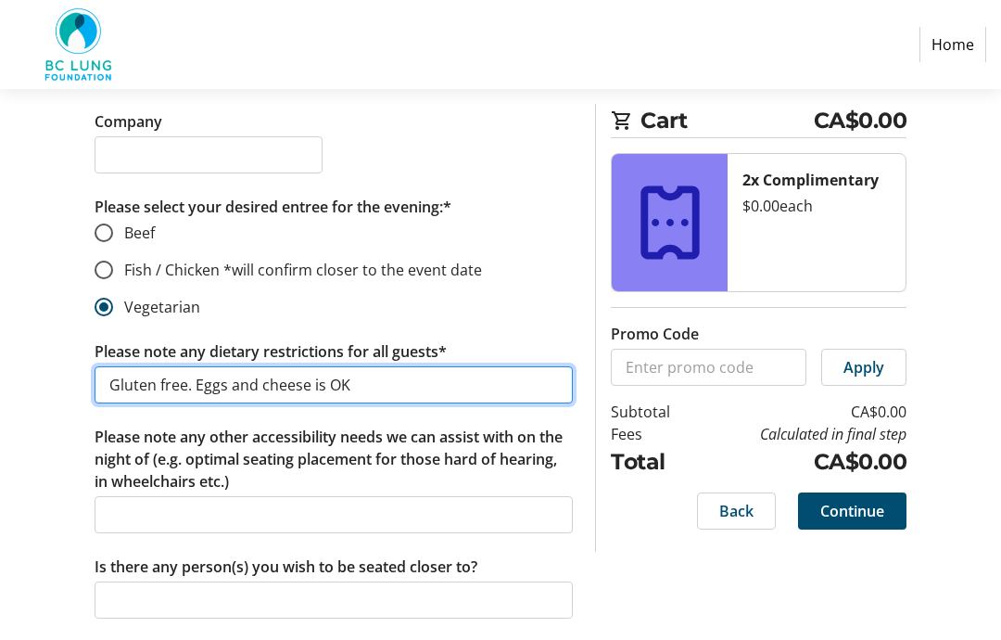
type input "Gluten free. Eggs and cheese is OK"
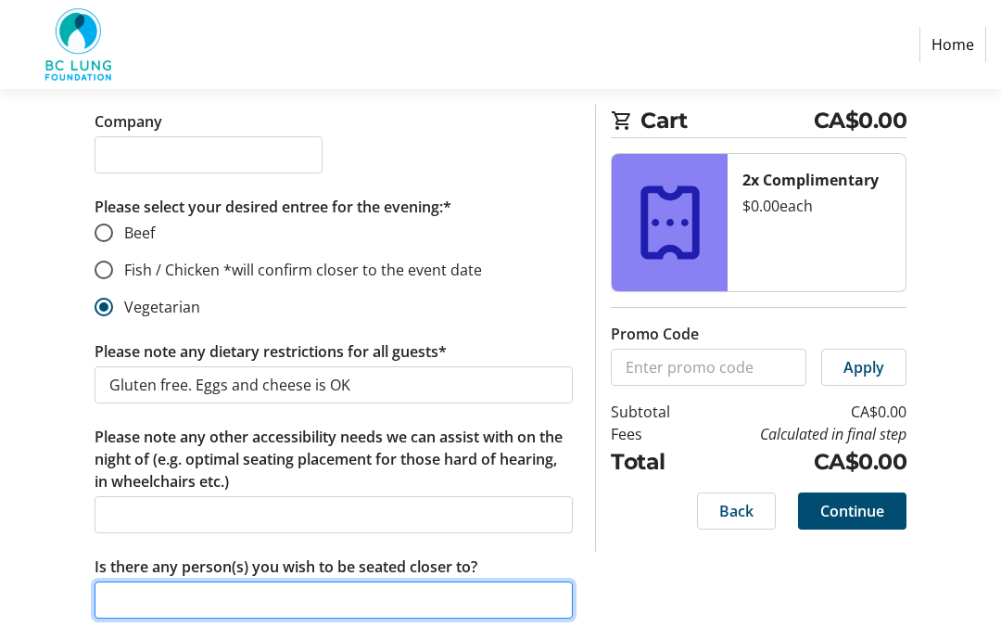
click at [134, 594] on input "Is there any person(s) you wish to be seated closer to?" at bounding box center [334, 599] width 478 height 37
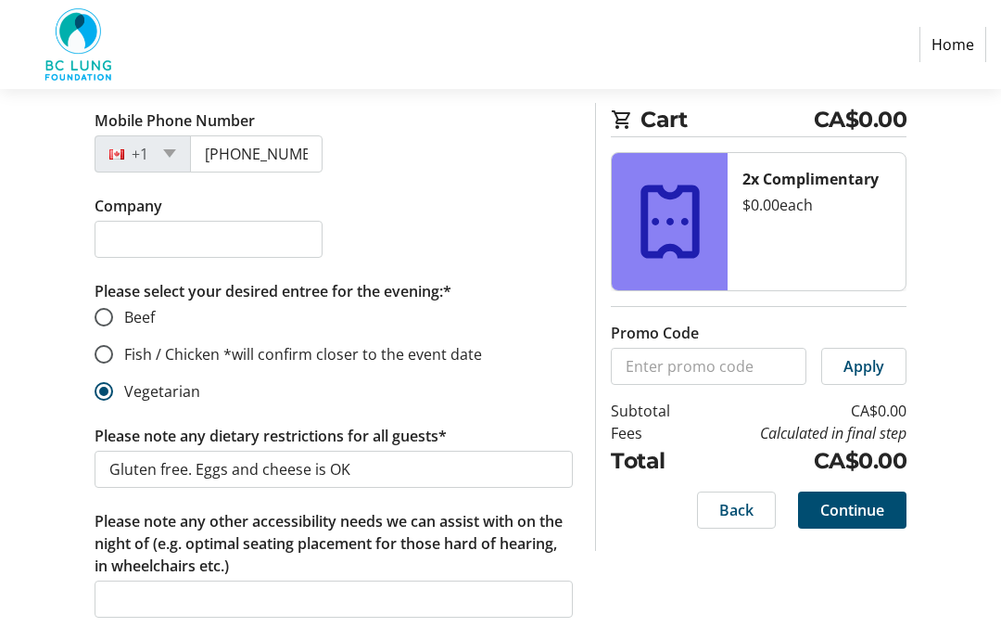
scroll to position [1494, 0]
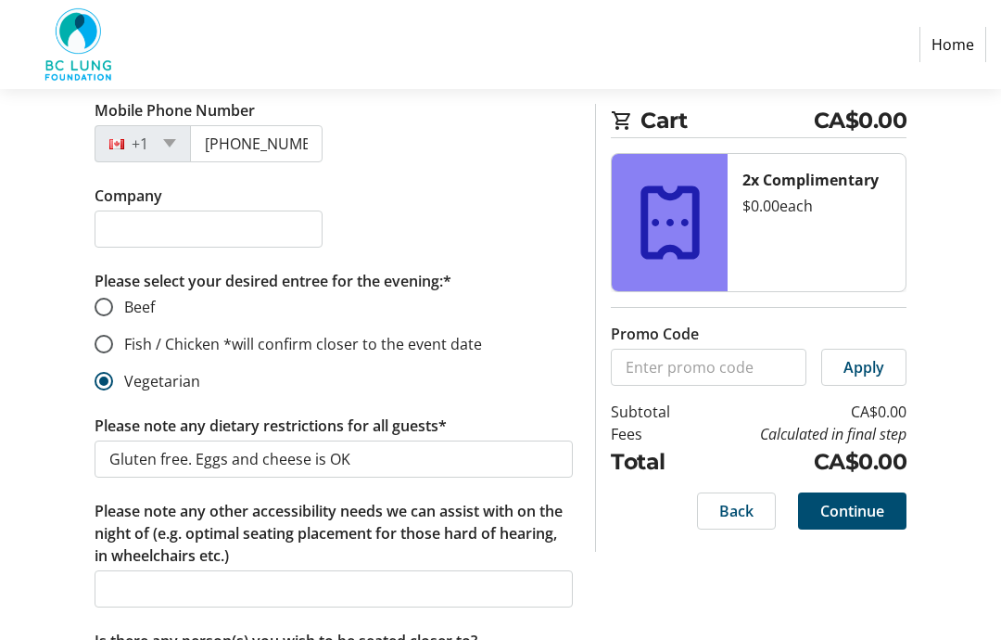
type input "[PERSON_NAME], my husband"
click at [859, 511] on span "Continue" at bounding box center [853, 511] width 64 height 22
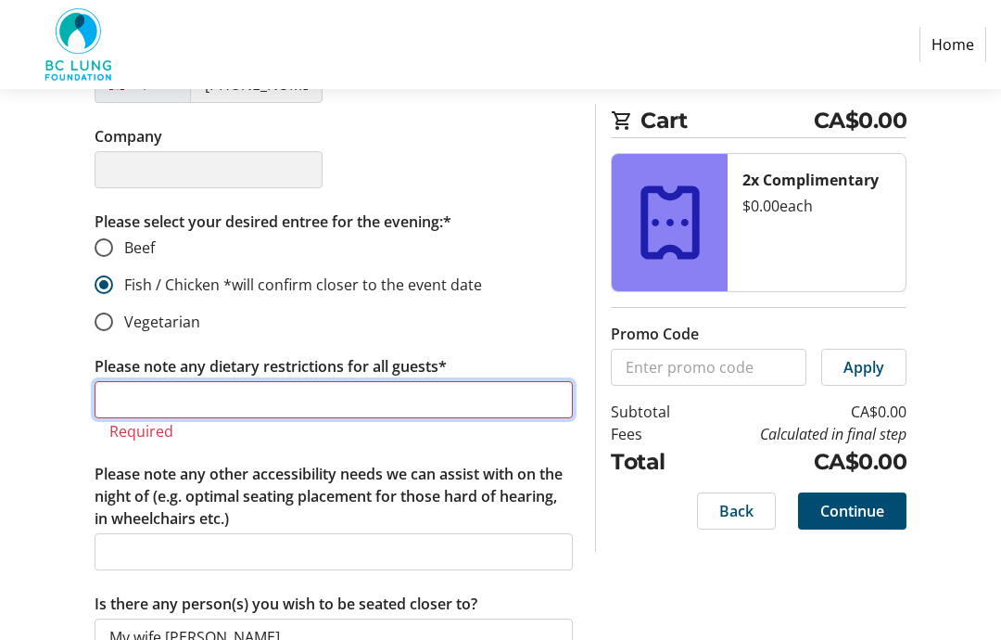
scroll to position [662, 0]
click at [138, 401] on input "Please note any dietary restrictions for all guests*" at bounding box center [334, 401] width 478 height 37
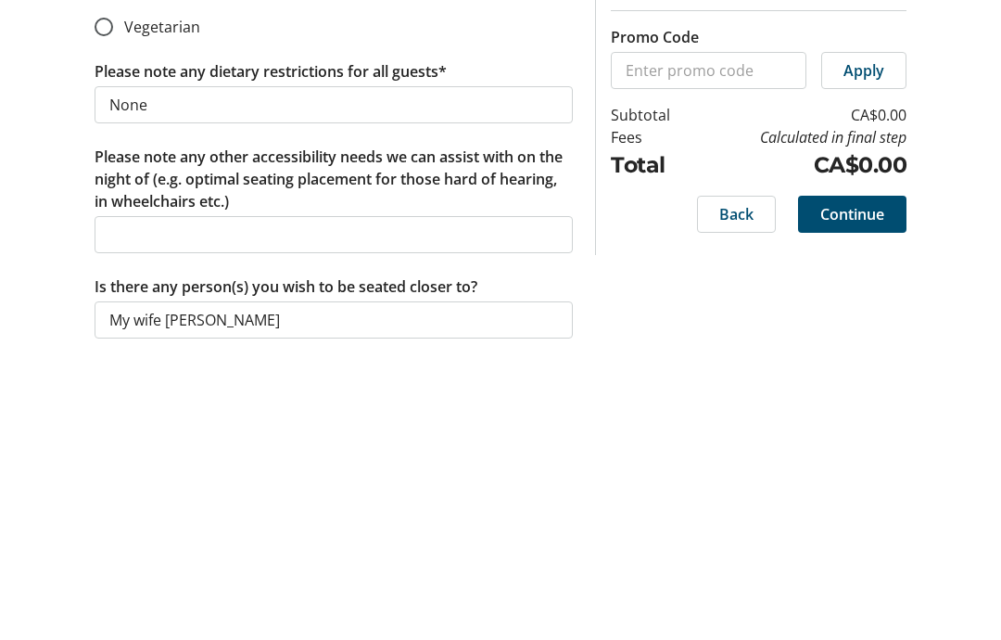
scroll to position [960, 0]
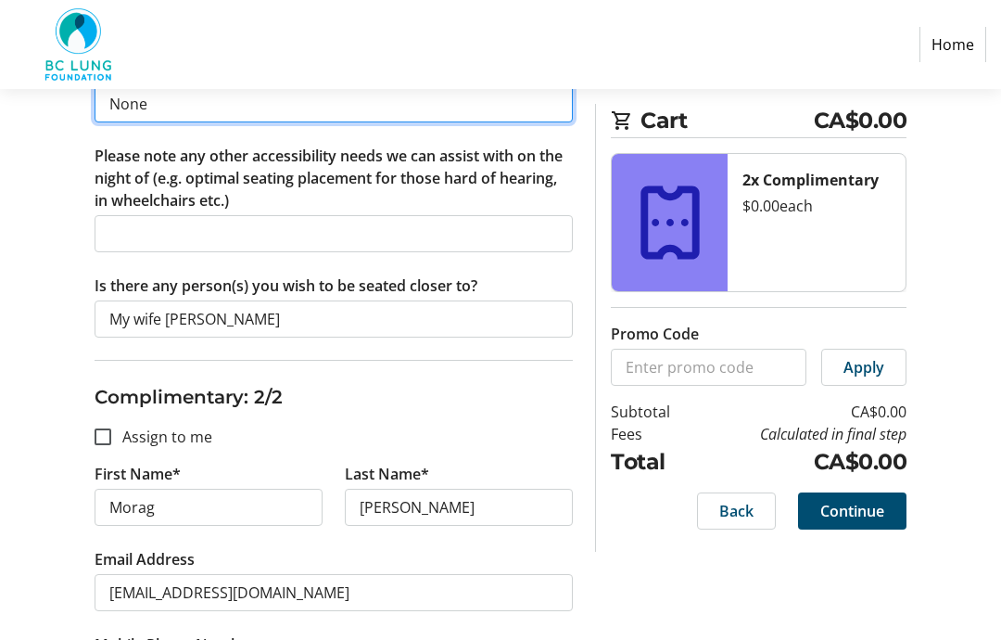
type input "None"
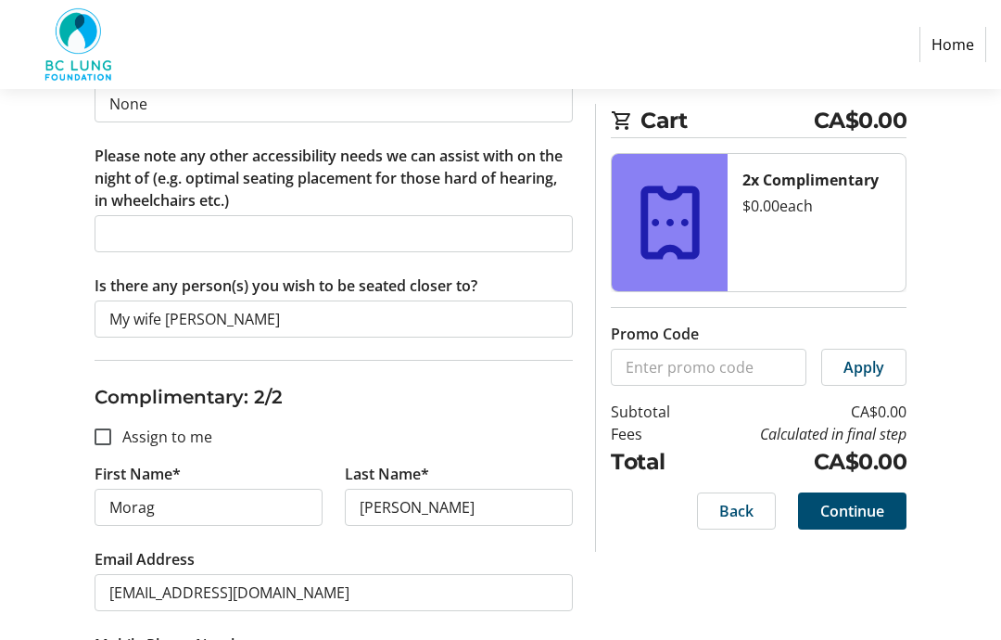
click at [871, 517] on span "Continue" at bounding box center [853, 511] width 64 height 22
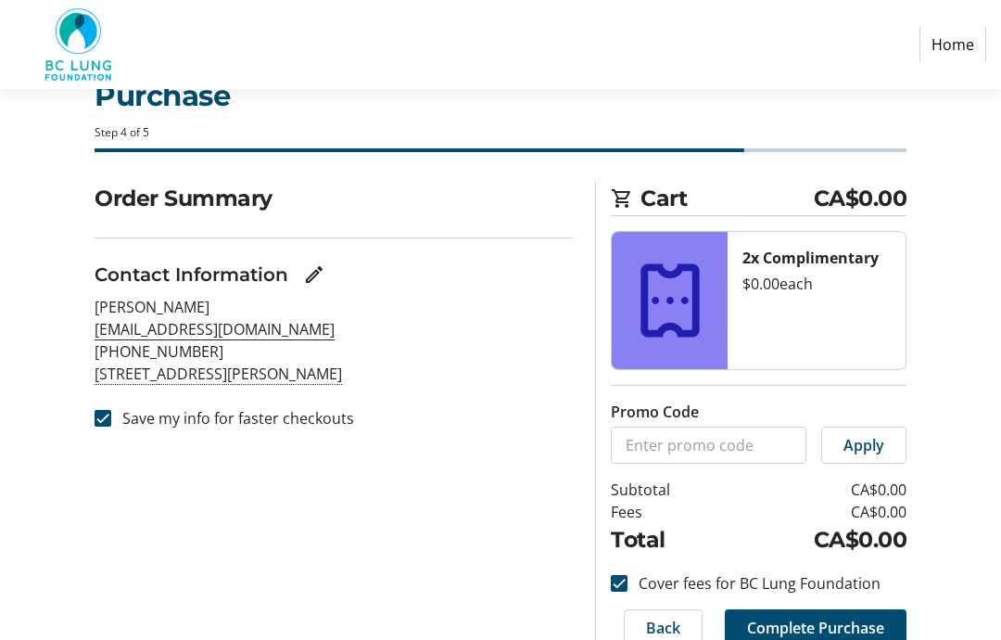
scroll to position [61, 0]
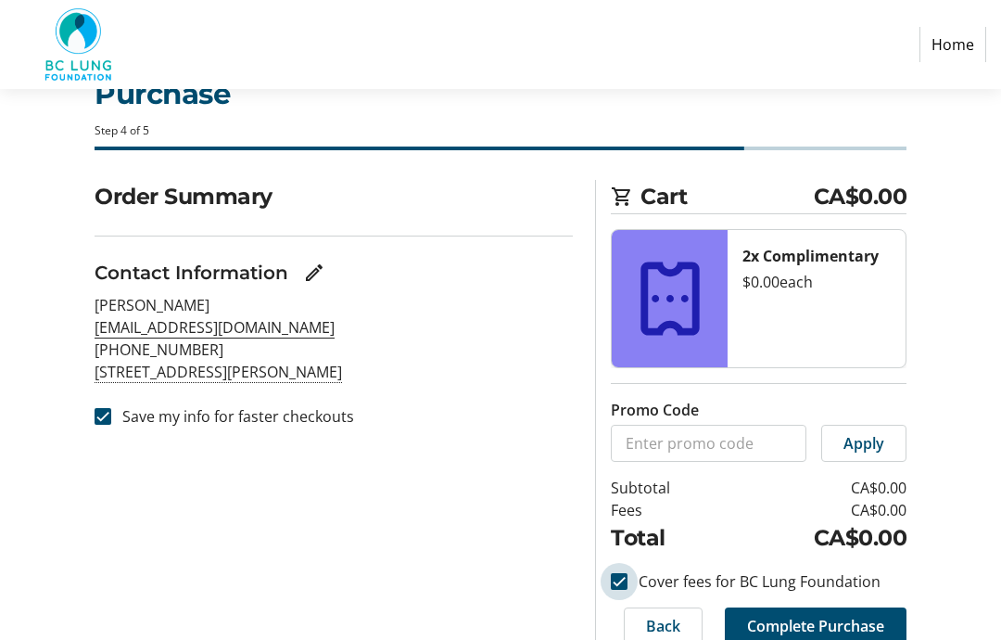
click at [624, 580] on input "Cover fees for BC Lung Foundation" at bounding box center [619, 581] width 17 height 17
checkbox input "false"
click at [837, 627] on span "Complete Purchase" at bounding box center [815, 626] width 137 height 22
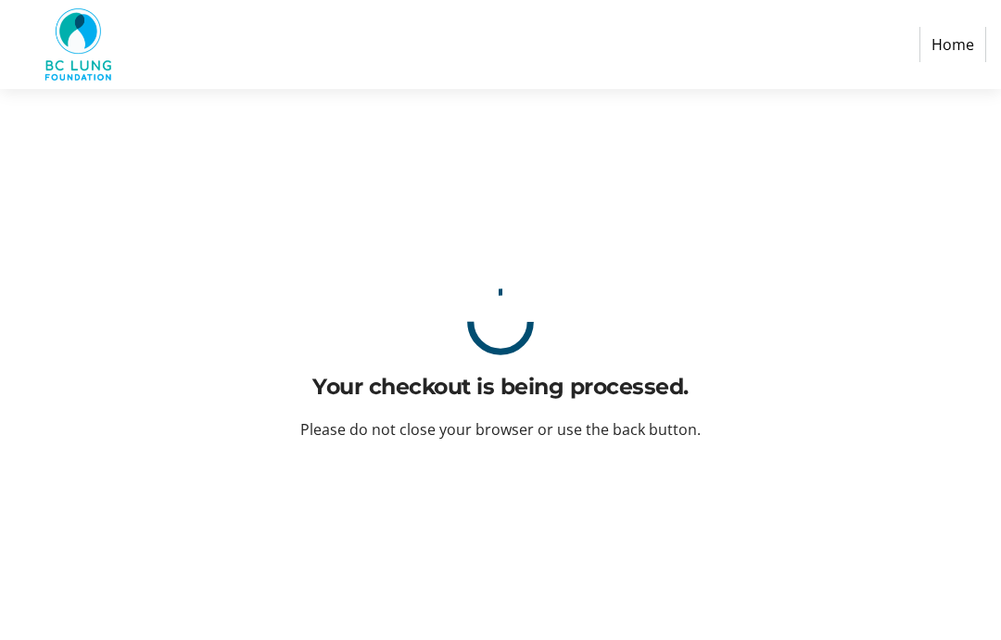
scroll to position [74, 0]
